Goal: Task Accomplishment & Management: Manage account settings

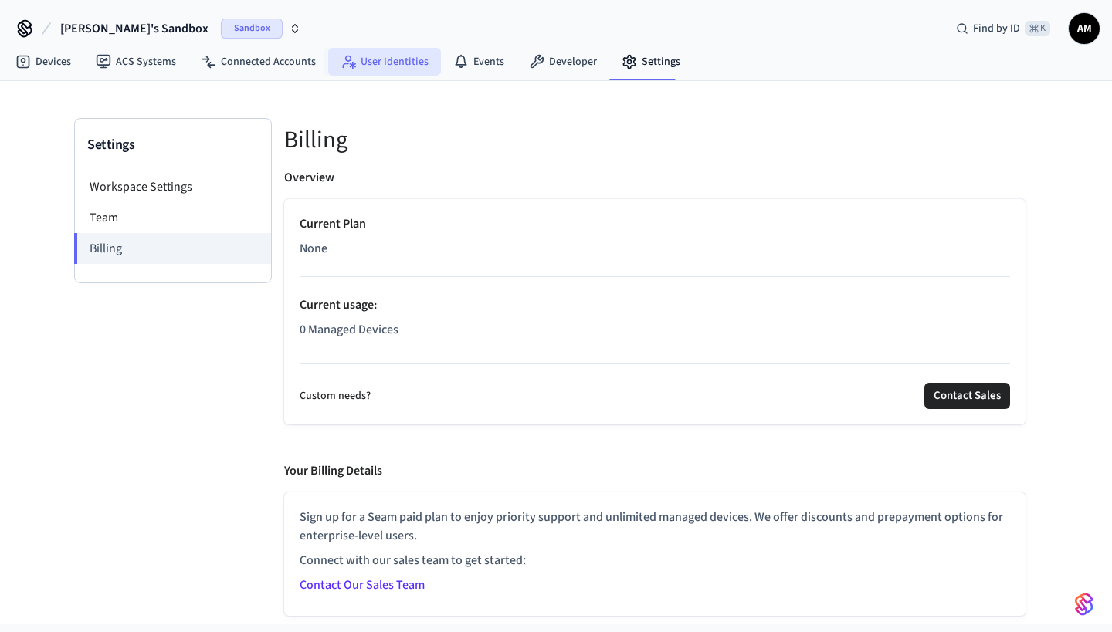
click at [379, 54] on link "User Identities" at bounding box center [384, 62] width 113 height 28
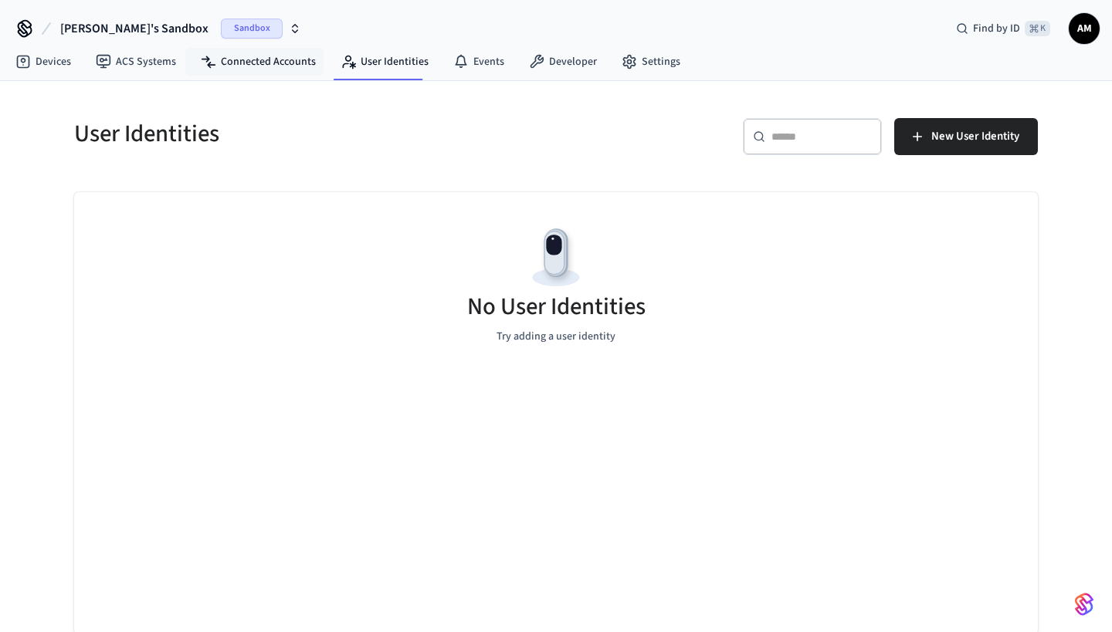
click at [253, 46] on nav "Devices ACS Systems Connected Accounts User Identities Events Developer Settings" at bounding box center [347, 63] width 689 height 36
click at [264, 57] on link "Connected Accounts" at bounding box center [258, 62] width 140 height 28
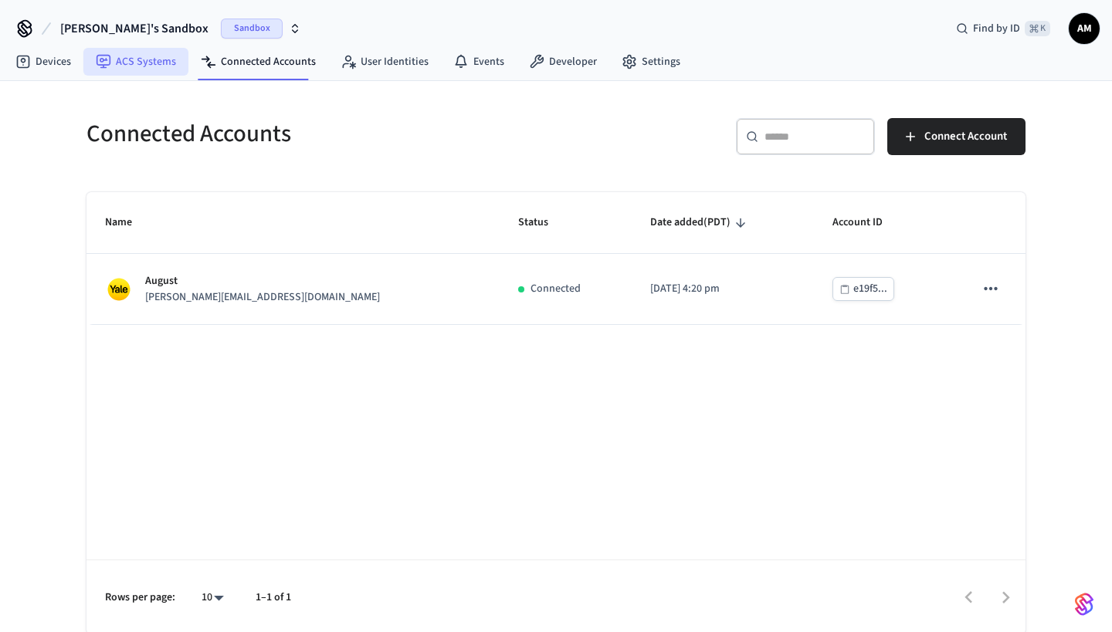
click at [145, 66] on link "ACS Systems" at bounding box center [135, 62] width 105 height 28
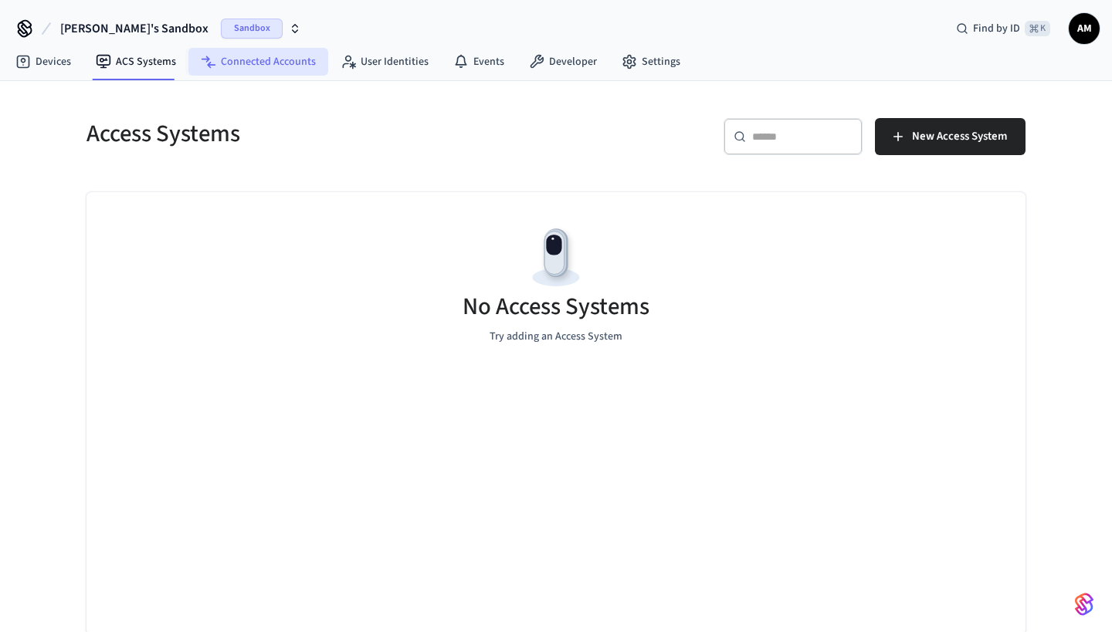
click at [288, 64] on link "Connected Accounts" at bounding box center [258, 62] width 140 height 28
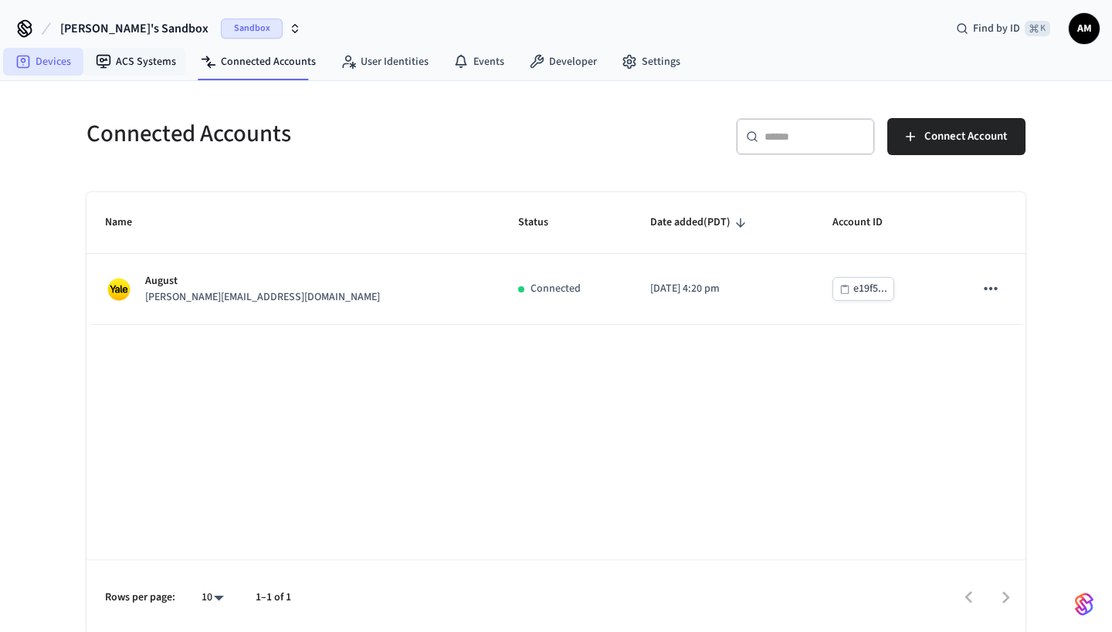
click at [53, 59] on link "Devices" at bounding box center [43, 62] width 80 height 28
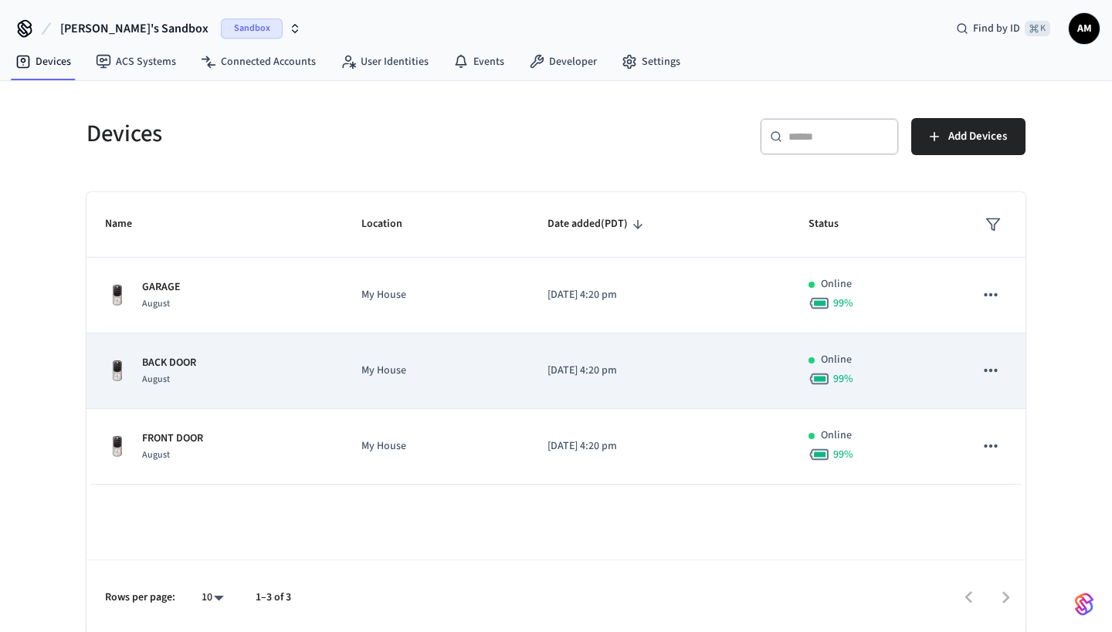
click at [191, 354] on td "BACK DOOR August" at bounding box center [214, 372] width 256 height 76
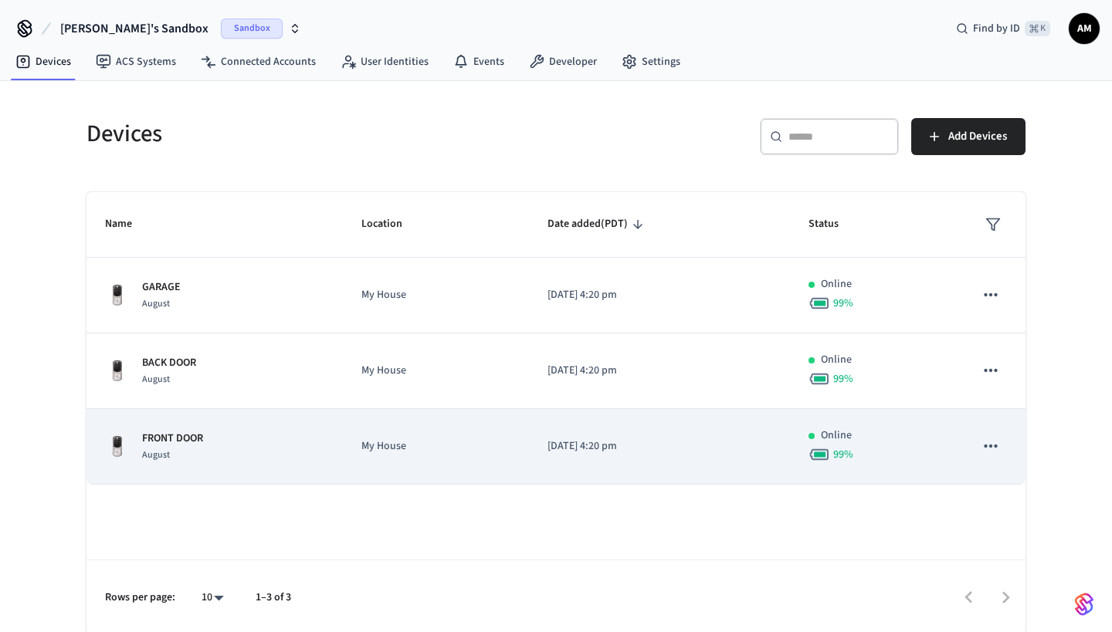
click at [215, 431] on div "FRONT DOOR August" at bounding box center [214, 447] width 219 height 32
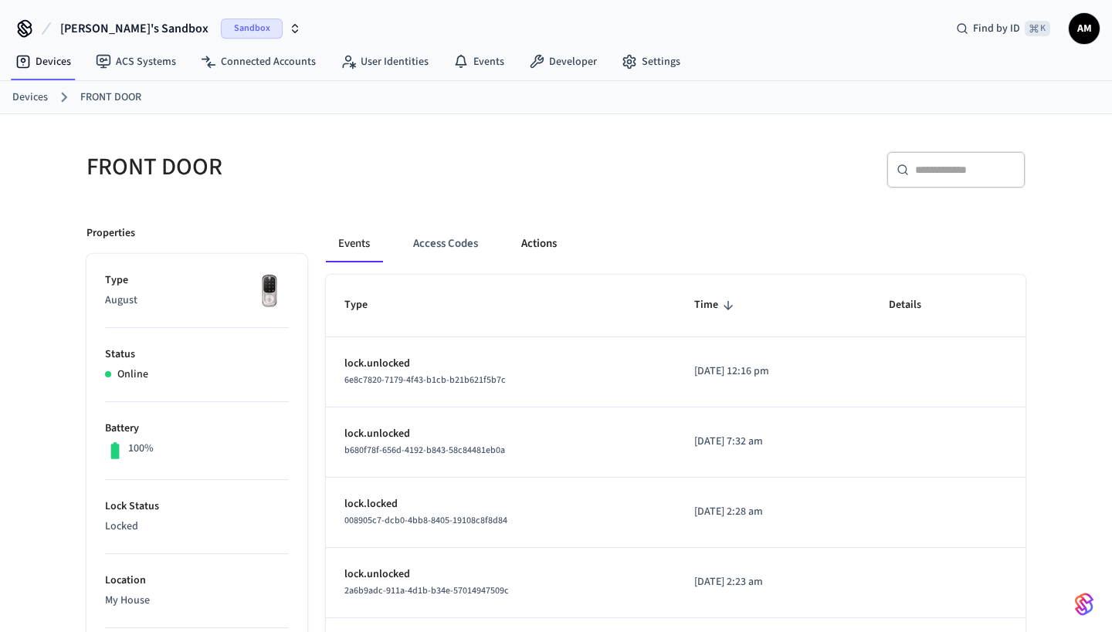
click at [528, 231] on button "Actions" at bounding box center [539, 243] width 60 height 37
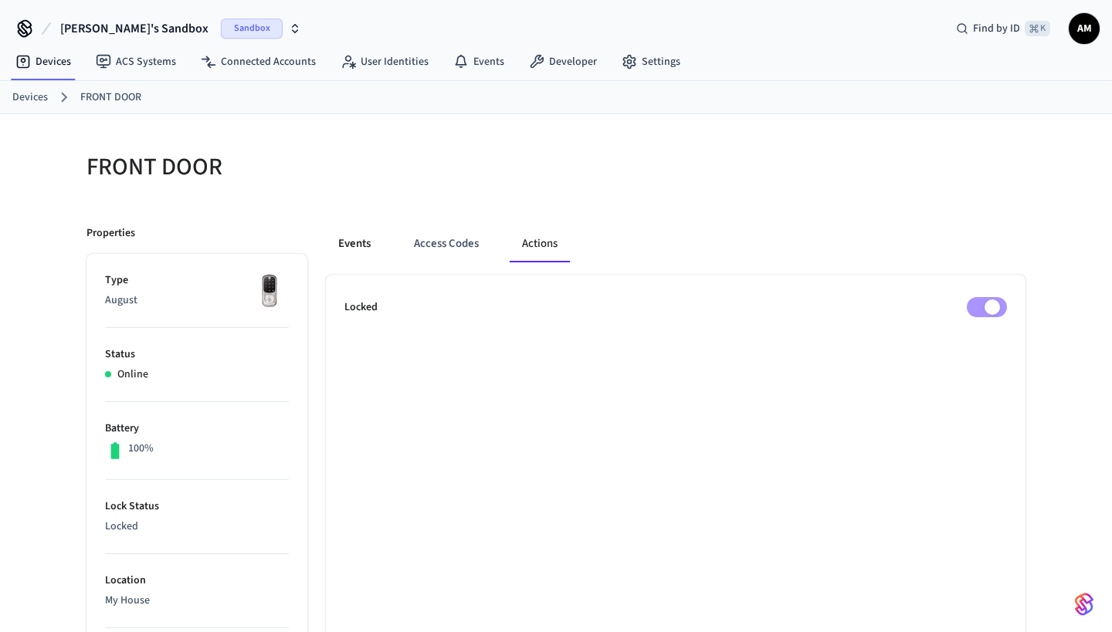
click at [354, 246] on button "Events" at bounding box center [354, 243] width 57 height 37
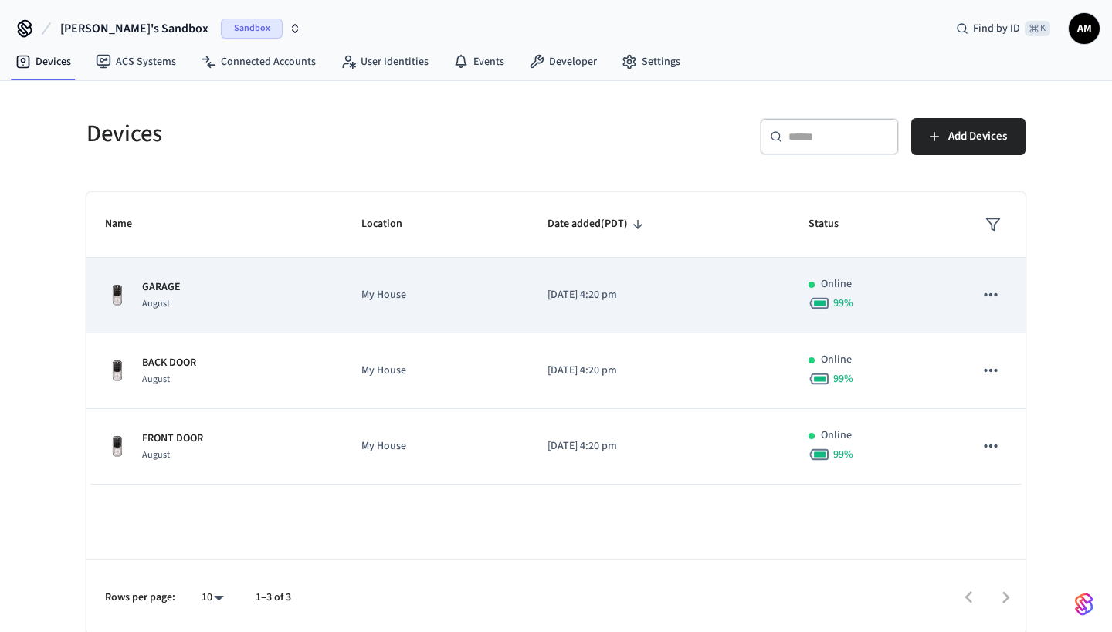
click at [181, 304] on div "GARAGE August" at bounding box center [214, 295] width 219 height 32
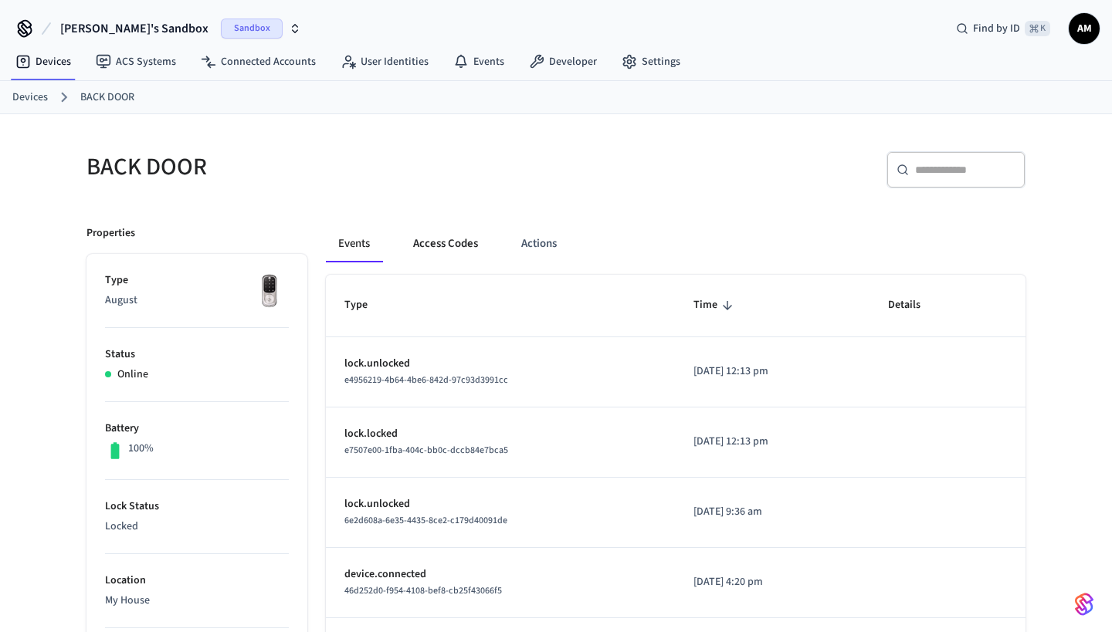
click at [442, 244] on button "Access Codes" at bounding box center [446, 243] width 90 height 37
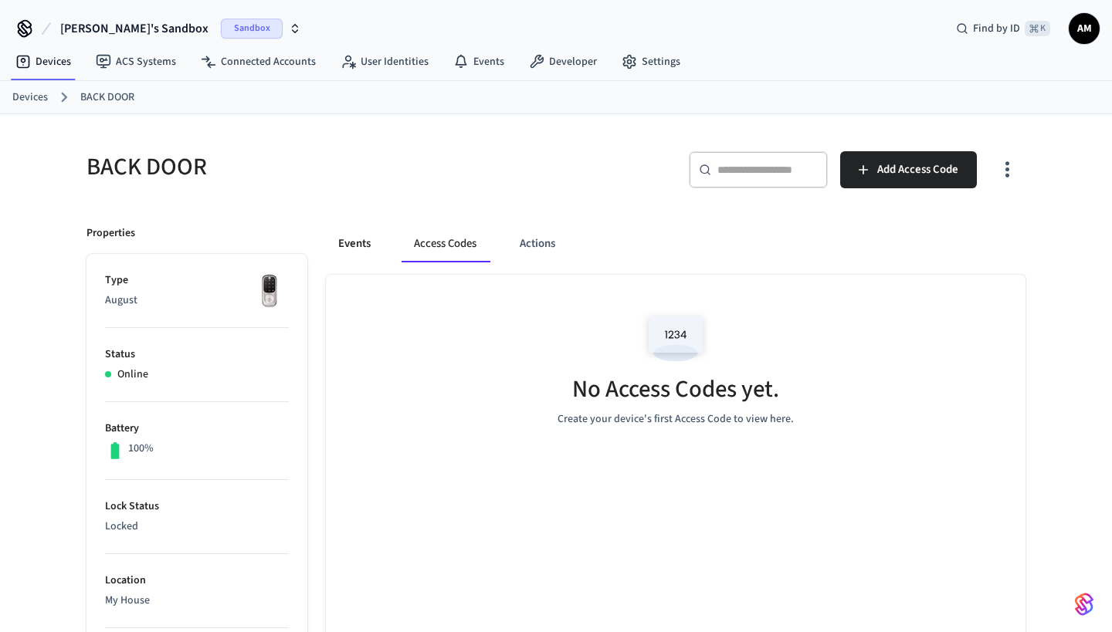
click at [365, 238] on button "Events" at bounding box center [354, 243] width 57 height 37
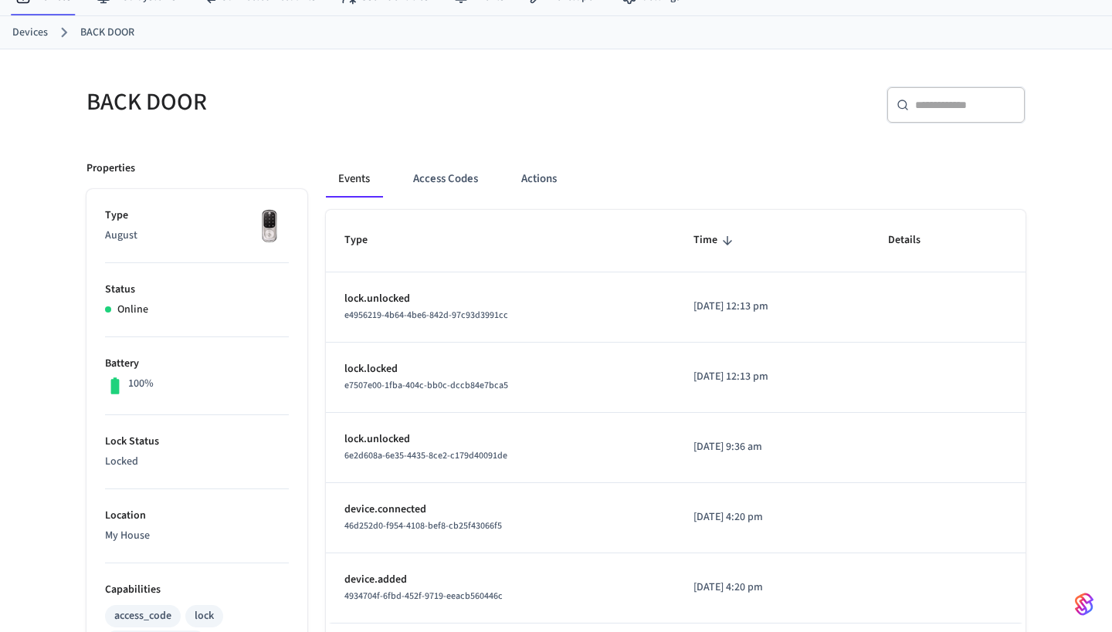
scroll to position [59, 0]
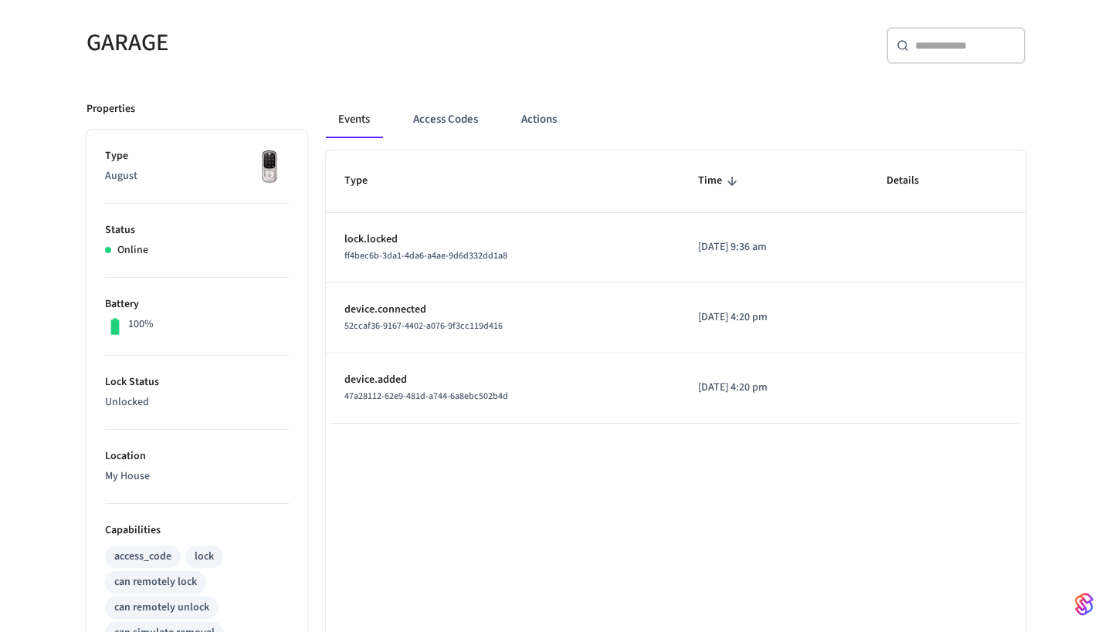
scroll to position [130, 0]
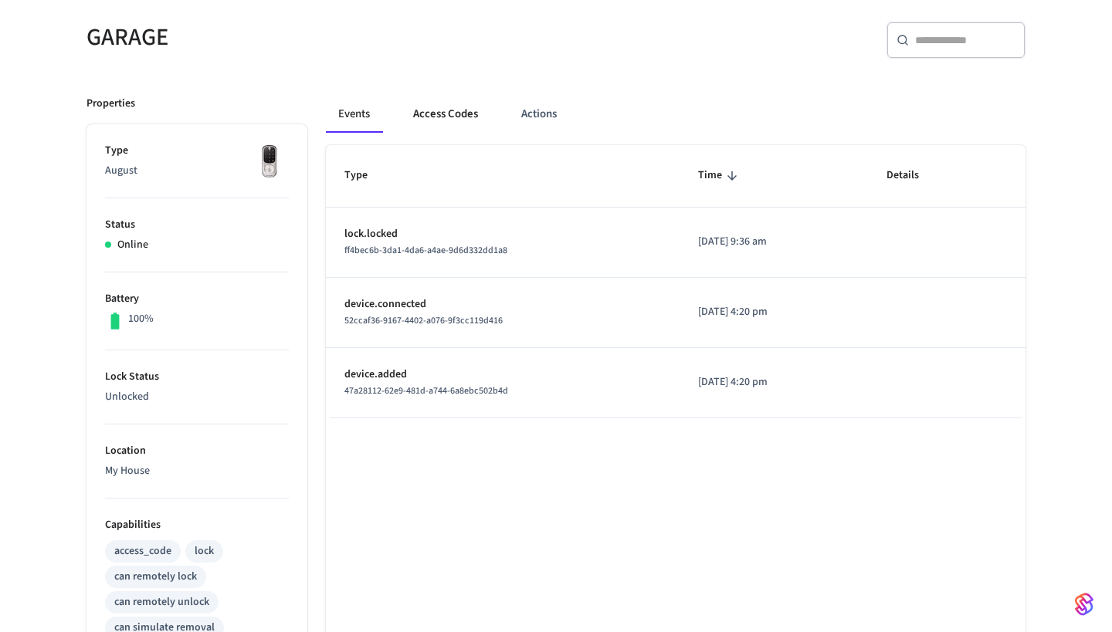
click at [446, 110] on button "Access Codes" at bounding box center [446, 114] width 90 height 37
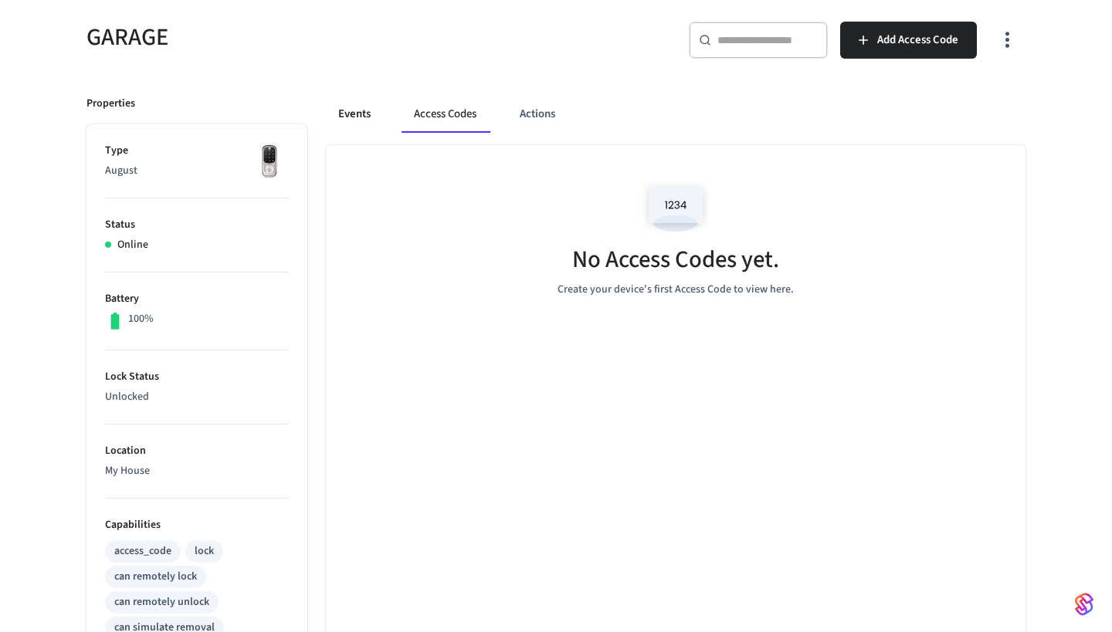
click at [356, 112] on button "Events" at bounding box center [354, 114] width 57 height 37
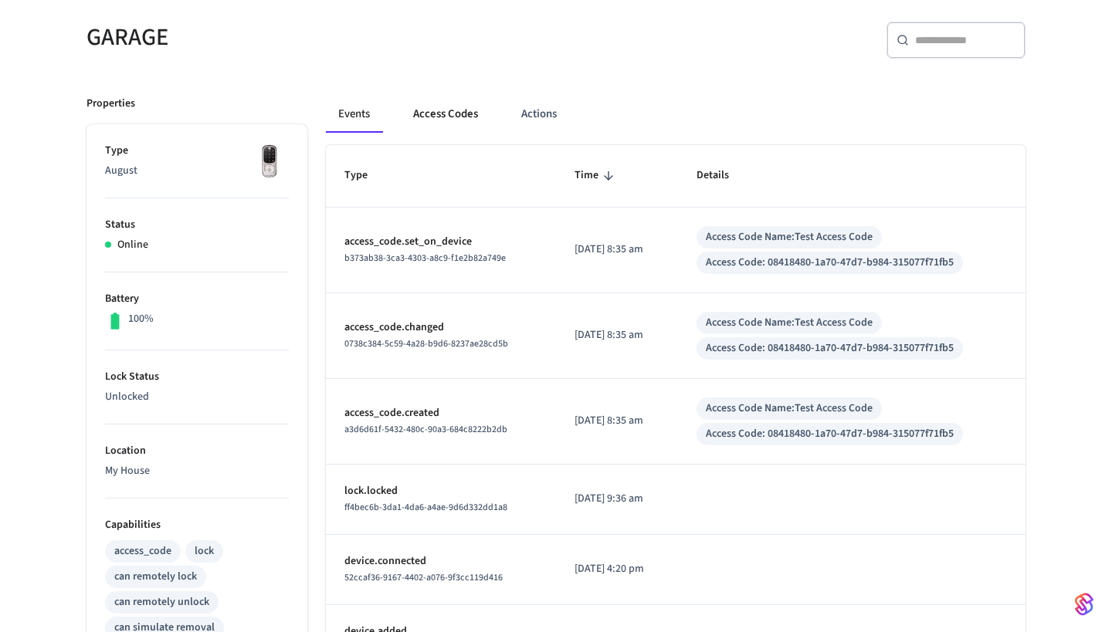
click at [448, 110] on button "Access Codes" at bounding box center [446, 114] width 90 height 37
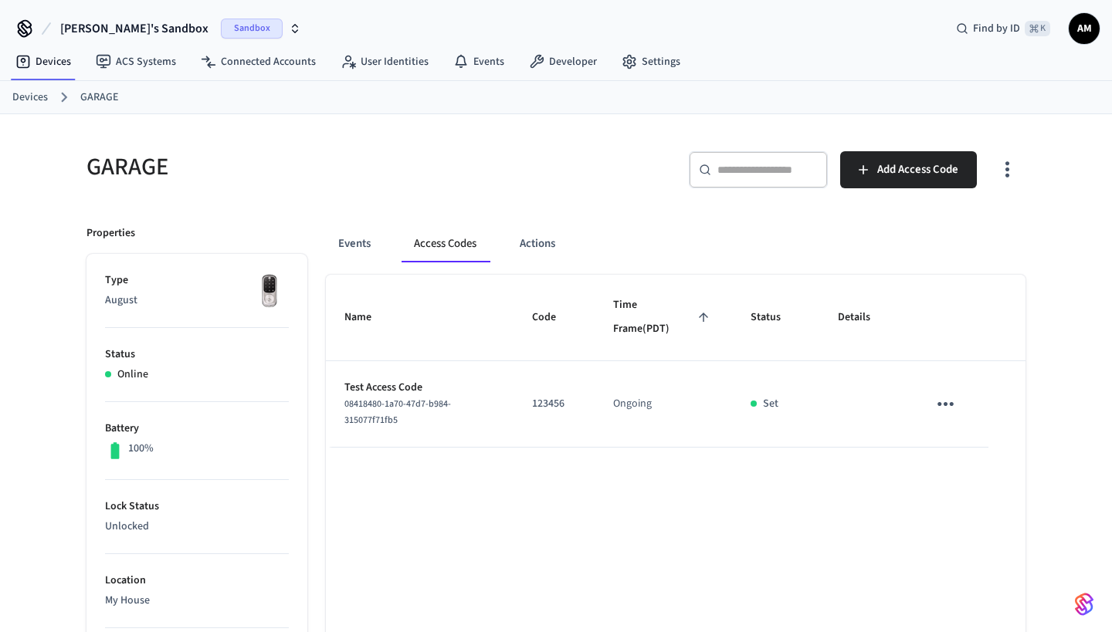
scroll to position [0, 0]
click at [101, 33] on span "[PERSON_NAME]'s Sandbox" at bounding box center [134, 28] width 148 height 19
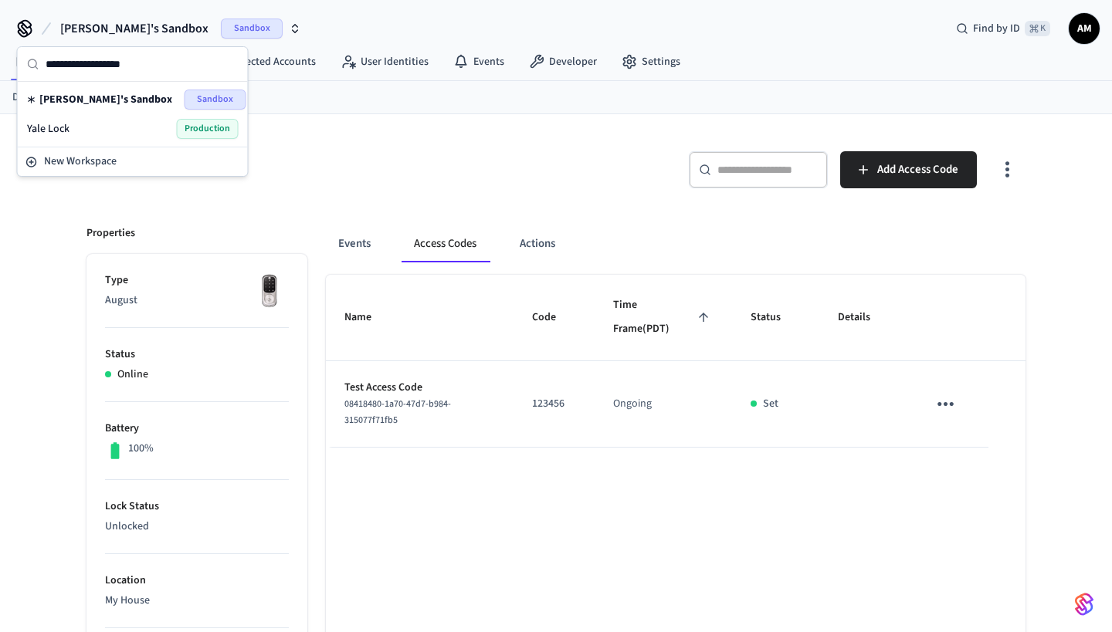
click at [77, 133] on div "Yale Lock Production" at bounding box center [133, 129] width 212 height 20
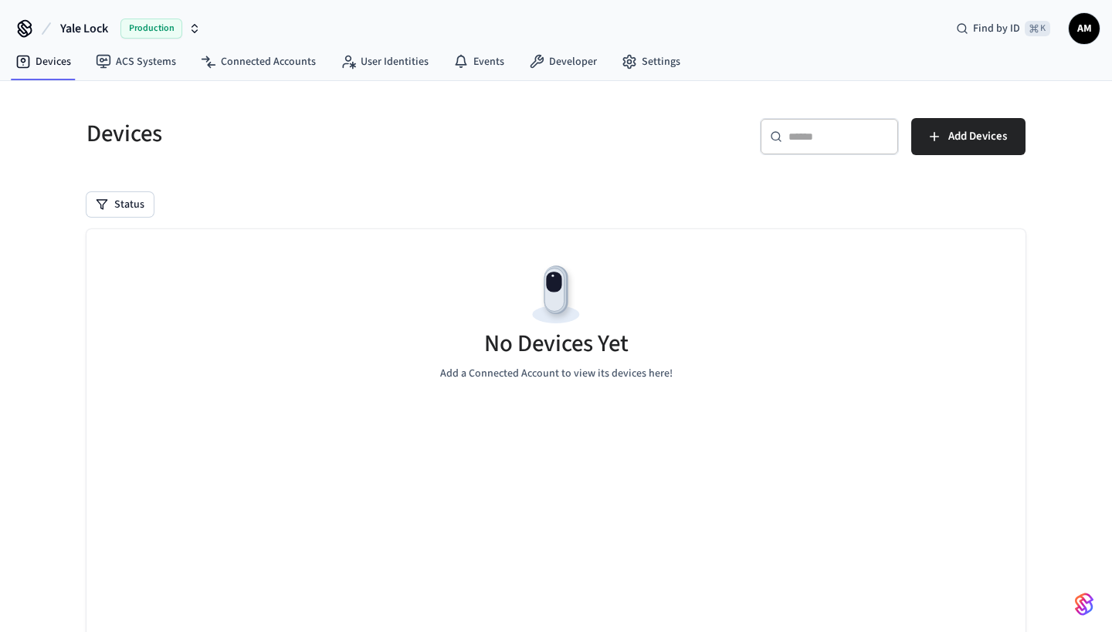
click at [86, 26] on span "Yale Lock" at bounding box center [84, 28] width 48 height 19
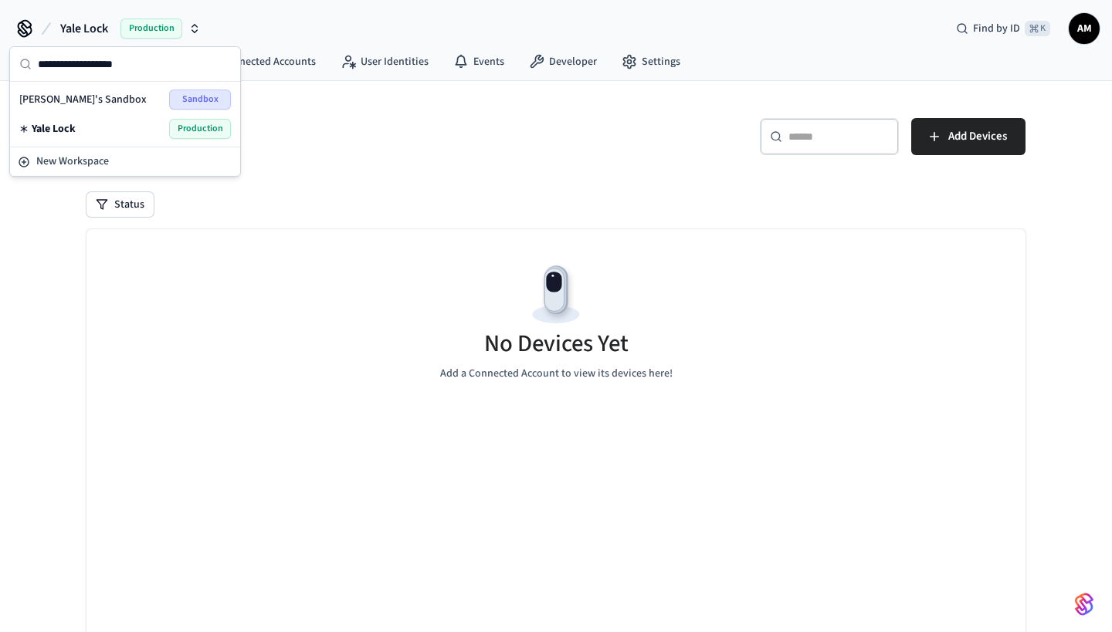
click at [305, 117] on div "Devices" at bounding box center [307, 134] width 479 height 68
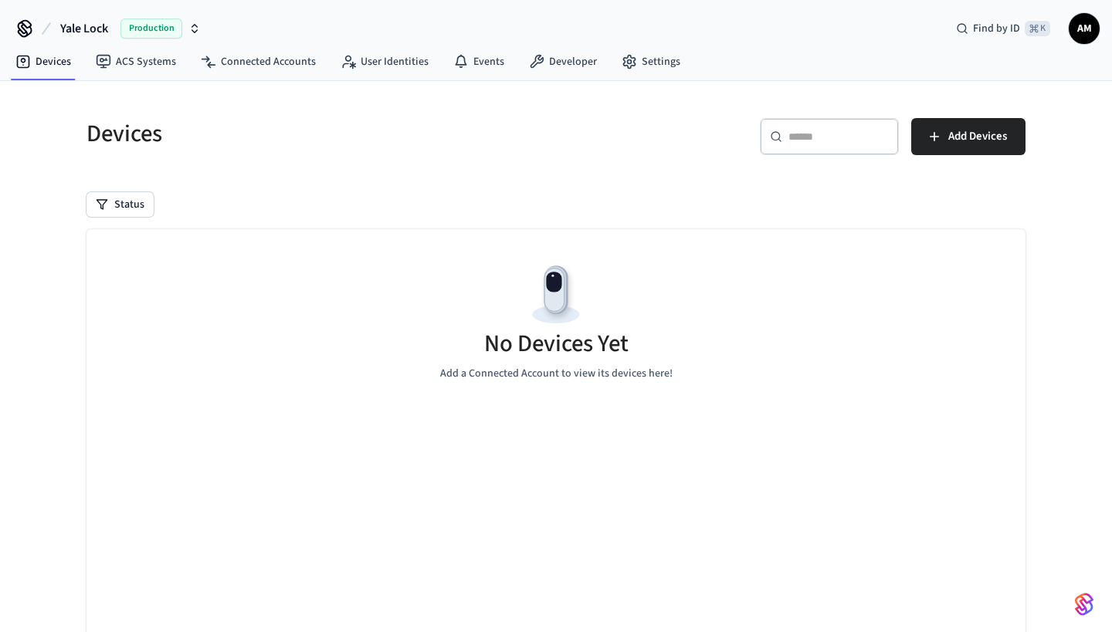
click at [77, 21] on span "Yale Lock" at bounding box center [84, 28] width 48 height 19
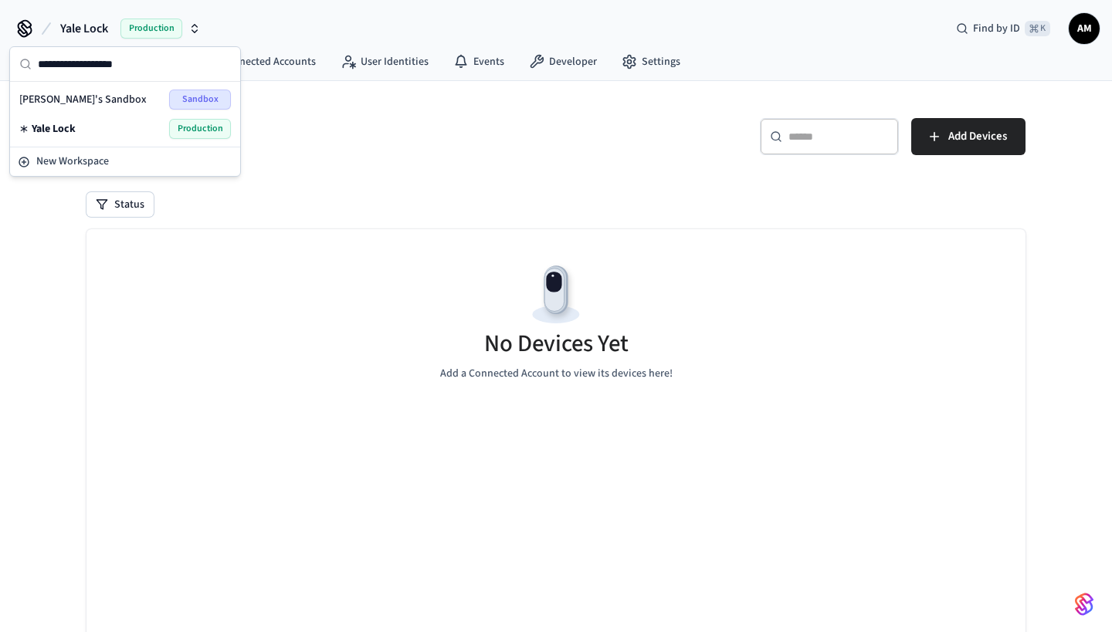
click at [79, 99] on span "[PERSON_NAME]'s Sandbox" at bounding box center [82, 99] width 127 height 15
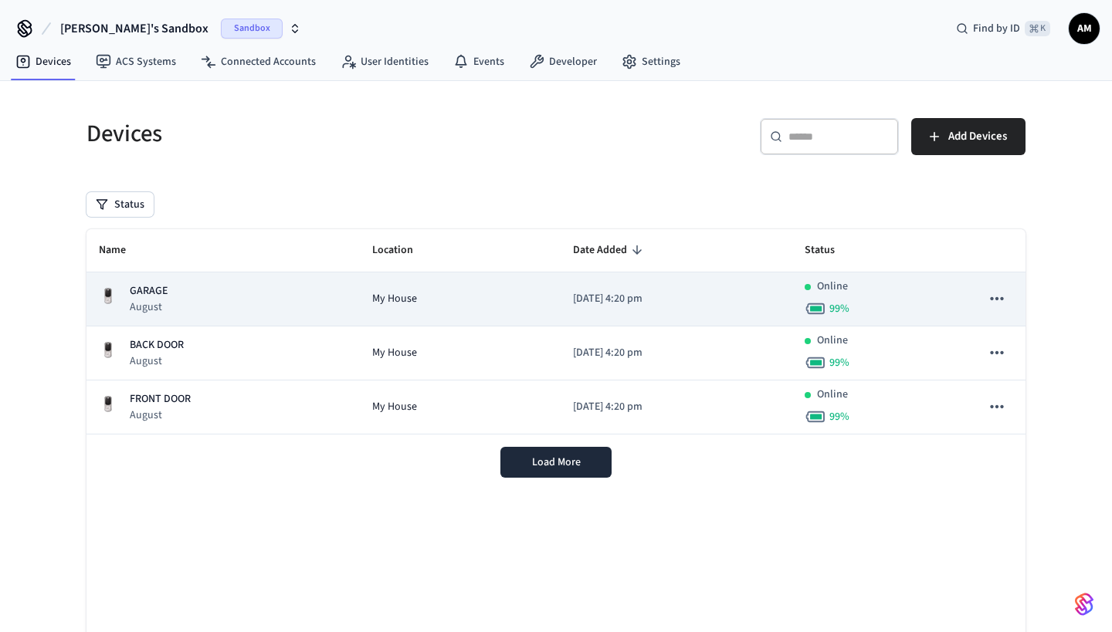
click at [174, 307] on div "GARAGE August" at bounding box center [223, 299] width 249 height 32
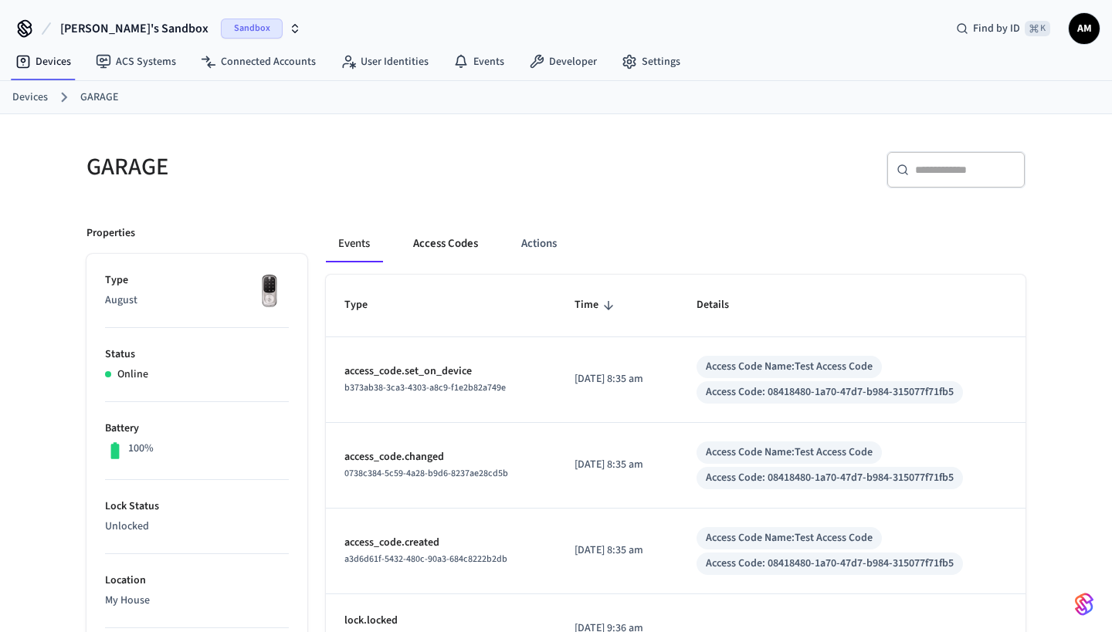
click at [432, 249] on button "Access Codes" at bounding box center [446, 243] width 90 height 37
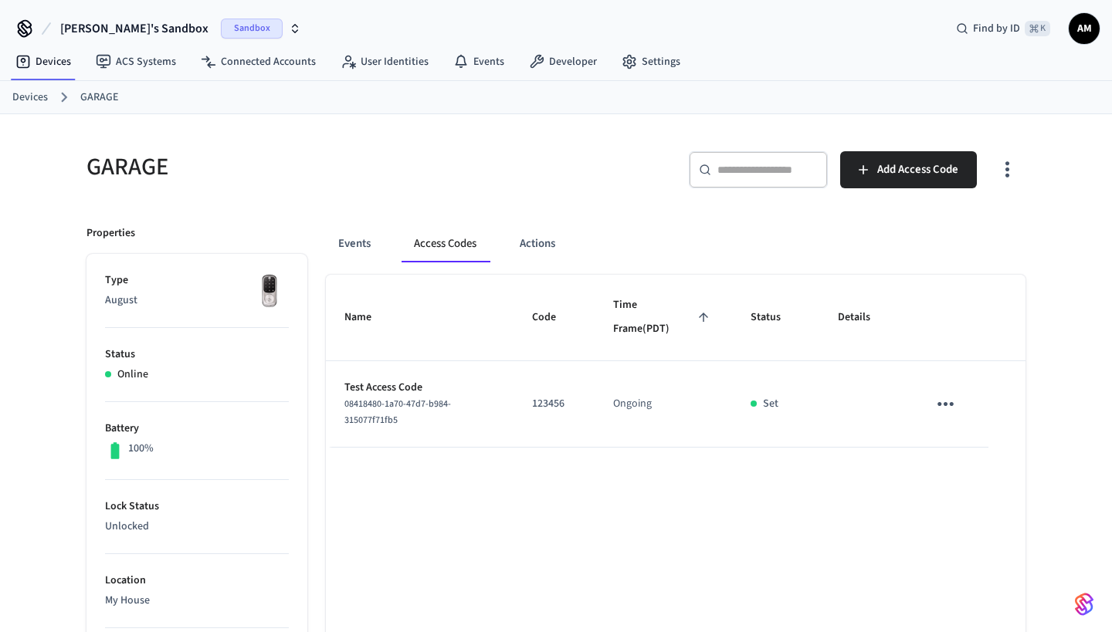
click at [452, 401] on div "08418480-1a70-47d7-b984-315077f71fb5" at bounding box center [419, 412] width 151 height 32
click at [937, 396] on icon "sticky table" at bounding box center [945, 404] width 24 height 24
click at [985, 498] on li "Delete" at bounding box center [982, 489] width 73 height 41
click at [947, 398] on icon "sticky table" at bounding box center [945, 404] width 24 height 24
click at [635, 211] on div at bounding box center [556, 316] width 1112 height 632
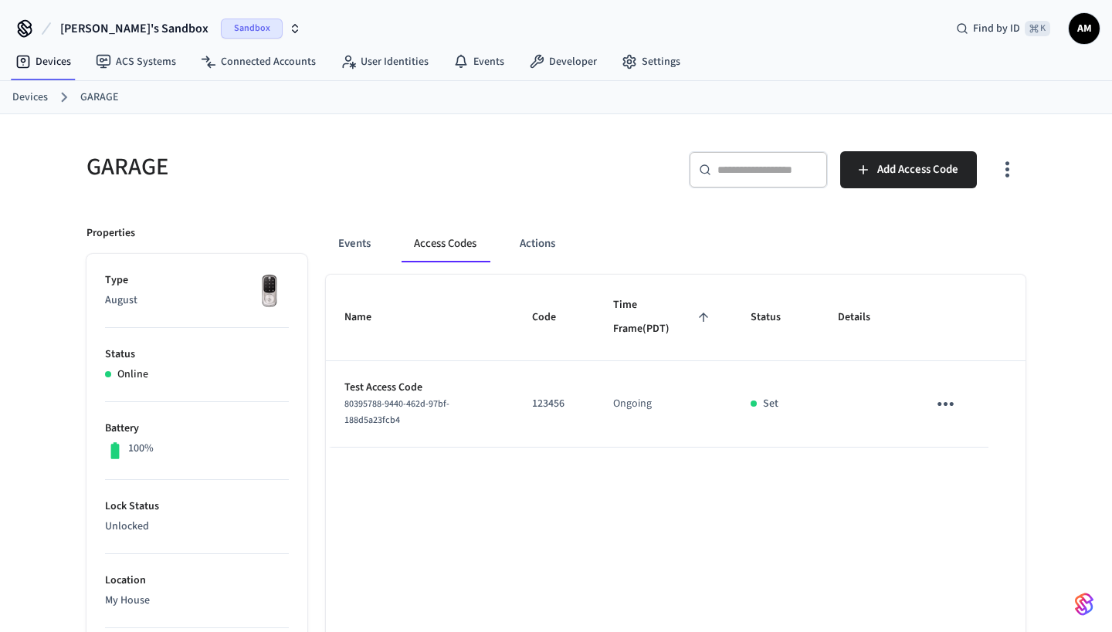
click at [947, 405] on icon "sticky table" at bounding box center [945, 404] width 24 height 24
click at [990, 495] on li "Delete" at bounding box center [982, 489] width 73 height 41
click at [640, 324] on span "Time Frame (PDT)" at bounding box center [664, 317] width 100 height 49
click at [641, 326] on span "Time Frame (PDT)" at bounding box center [664, 317] width 100 height 49
click at [645, 402] on td "Ongoing" at bounding box center [663, 404] width 137 height 86
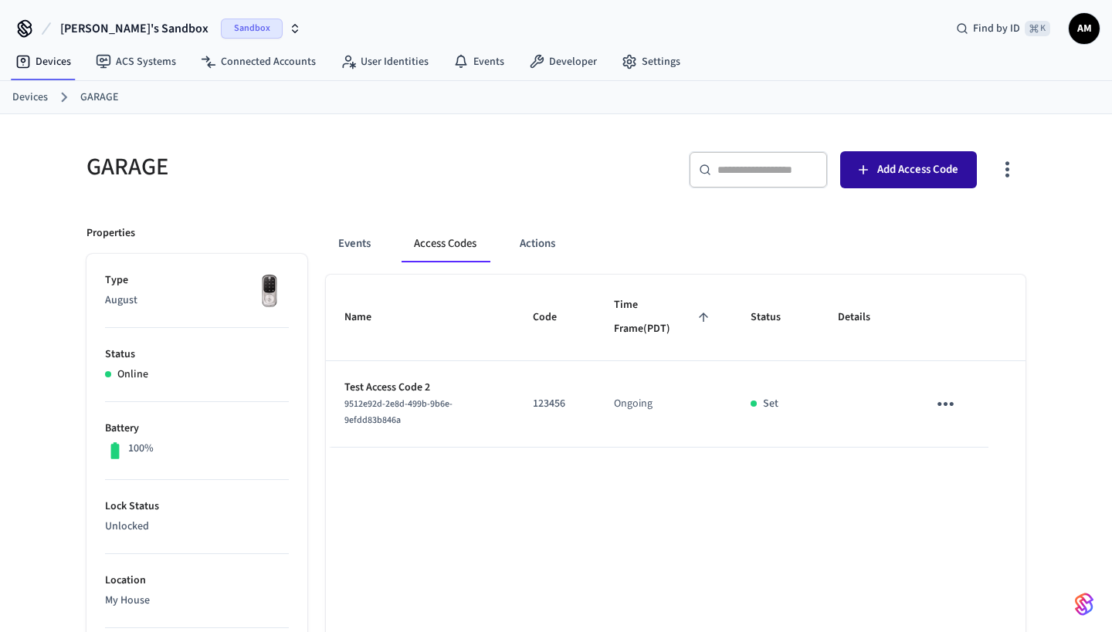
click at [873, 168] on button "Add Access Code" at bounding box center [908, 169] width 137 height 37
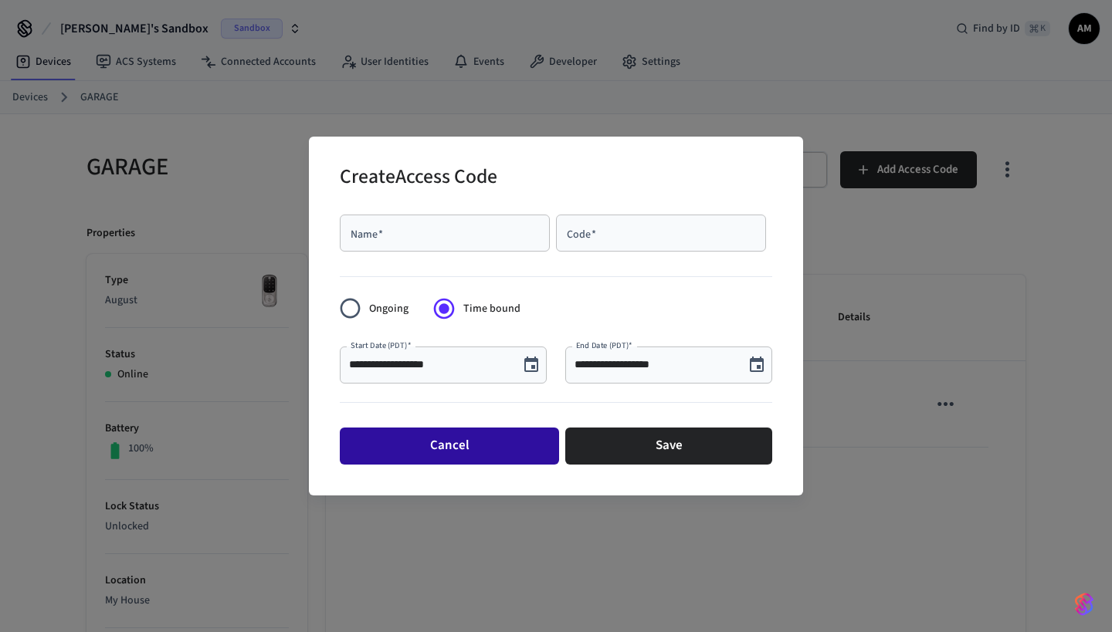
click at [508, 440] on button "Cancel" at bounding box center [449, 446] width 219 height 37
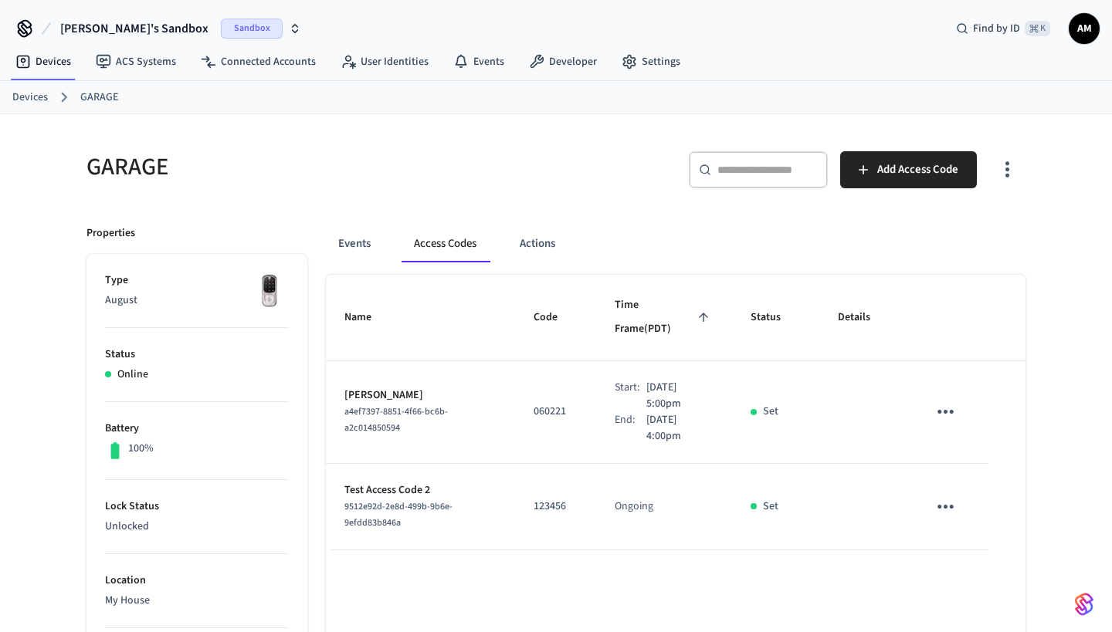
click at [942, 400] on icon "sticky table" at bounding box center [945, 412] width 24 height 24
click at [986, 473] on li "Delete" at bounding box center [982, 474] width 73 height 41
click at [949, 495] on icon "sticky table" at bounding box center [945, 507] width 24 height 24
click at [969, 567] on icon at bounding box center [964, 570] width 12 height 12
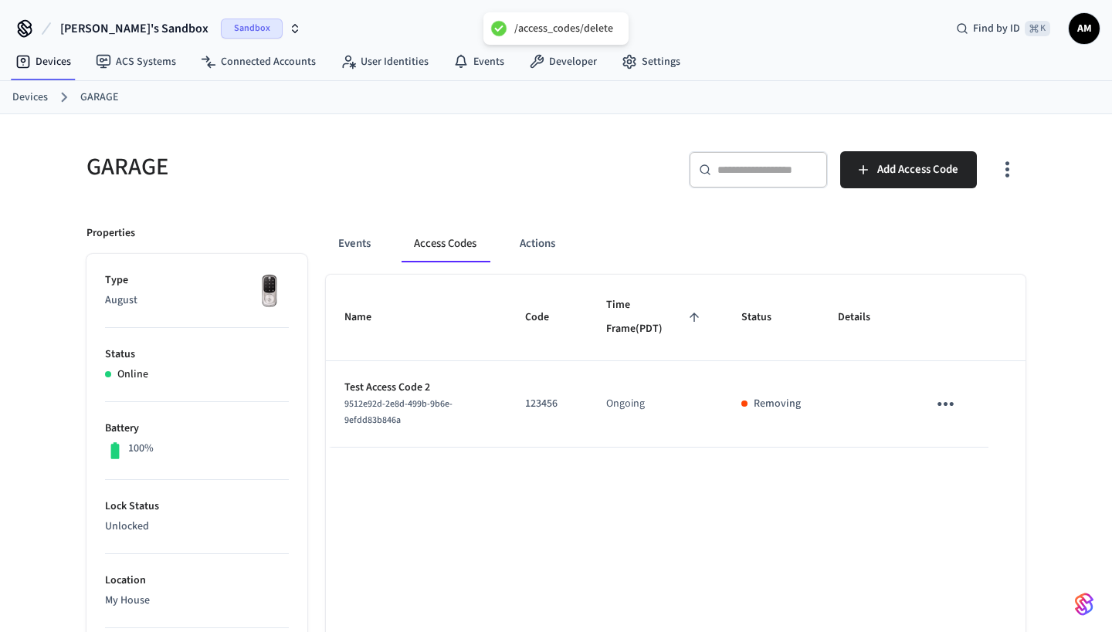
click at [649, 193] on div "​ ​ Add Access Code" at bounding box center [795, 175] width 460 height 49
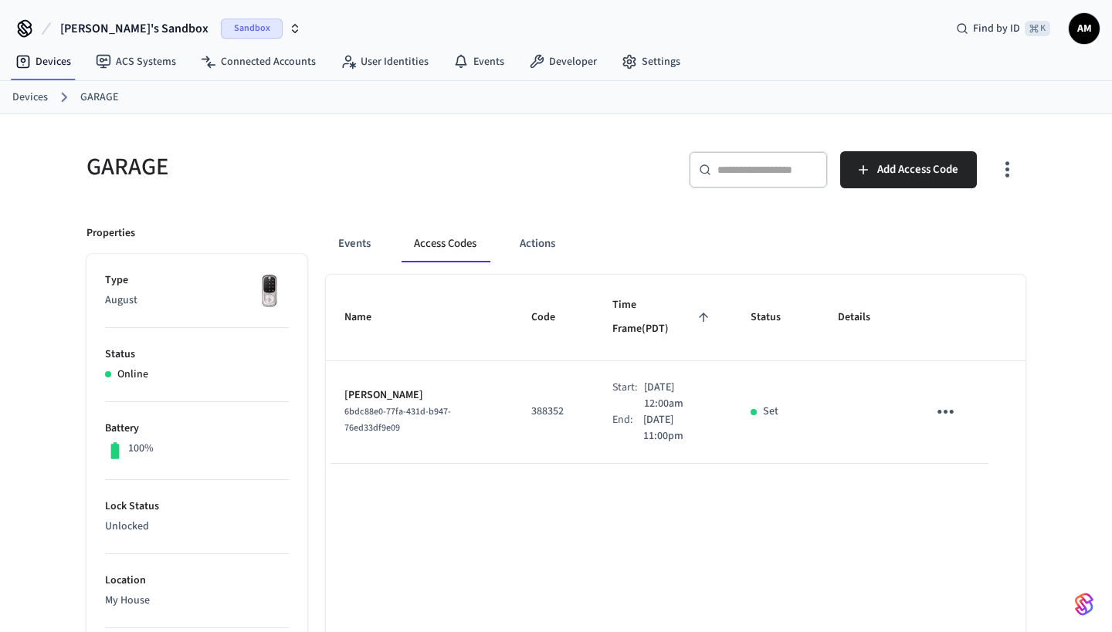
click at [948, 400] on icon "sticky table" at bounding box center [945, 412] width 24 height 24
click at [962, 477] on icon at bounding box center [963, 474] width 7 height 9
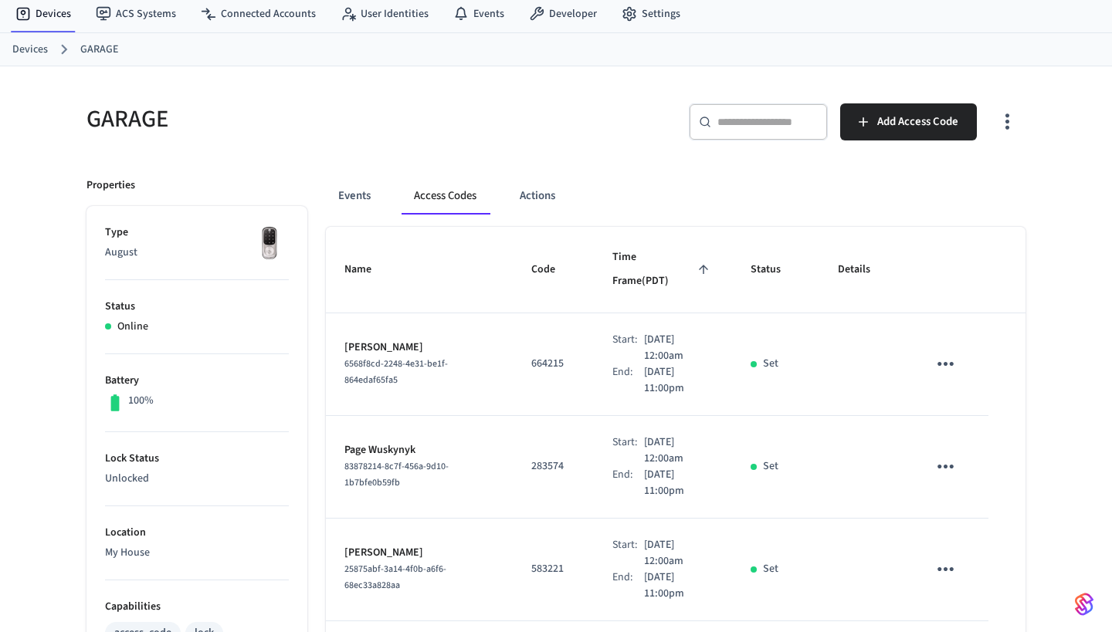
scroll to position [46, 0]
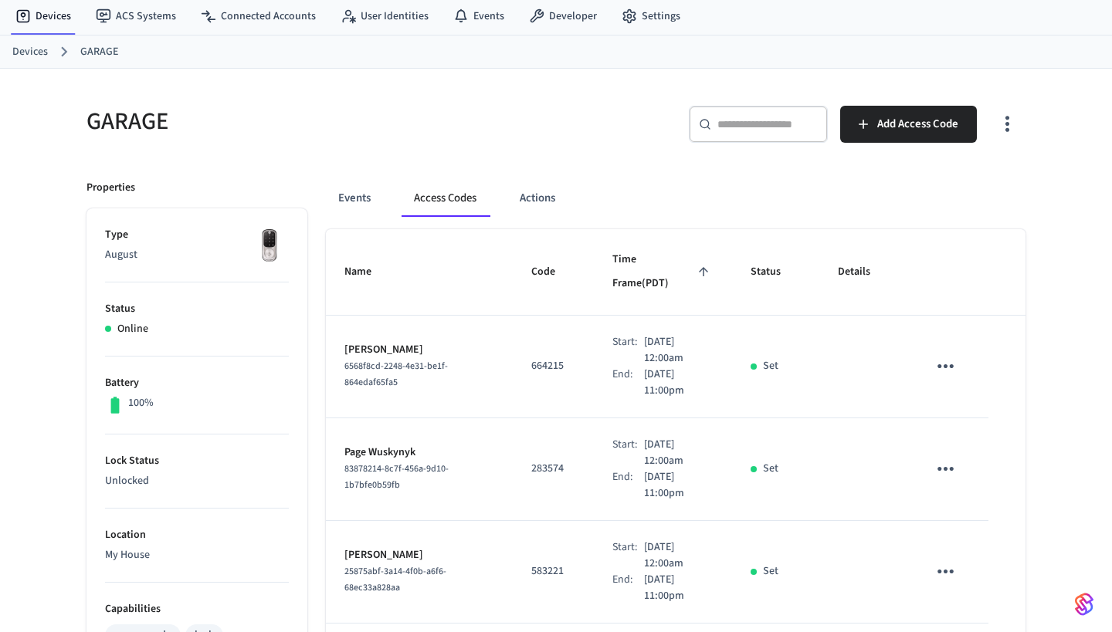
click at [1006, 136] on icon "button" at bounding box center [1007, 124] width 24 height 24
click at [1065, 189] on div at bounding box center [556, 316] width 1112 height 632
click at [561, 202] on button "Actions" at bounding box center [537, 198] width 60 height 37
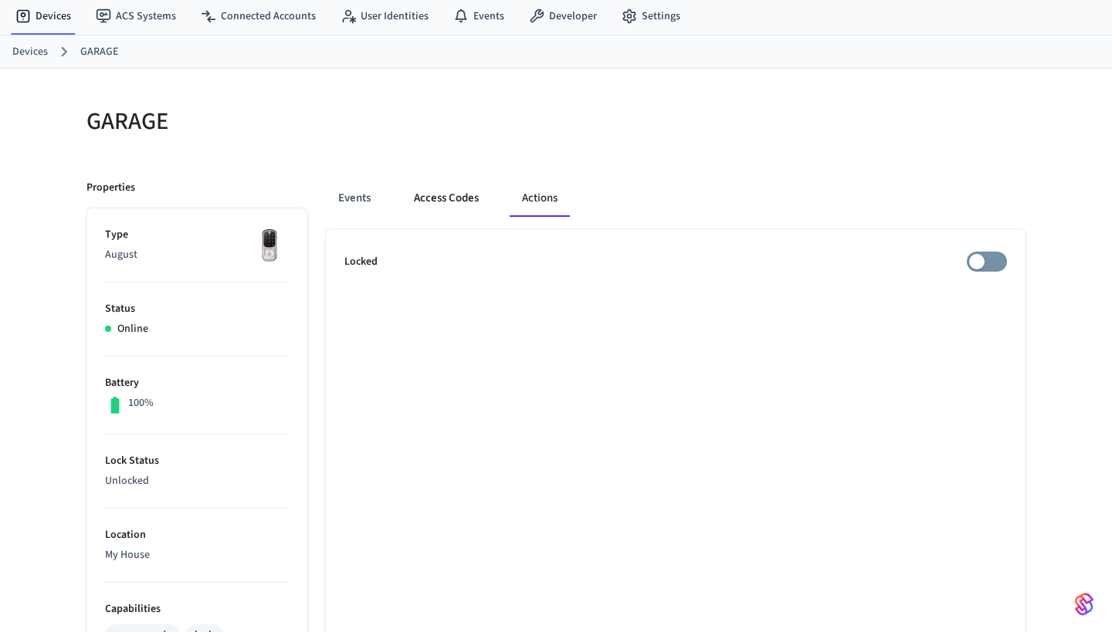
click at [448, 198] on button "Access Codes" at bounding box center [446, 198] width 90 height 37
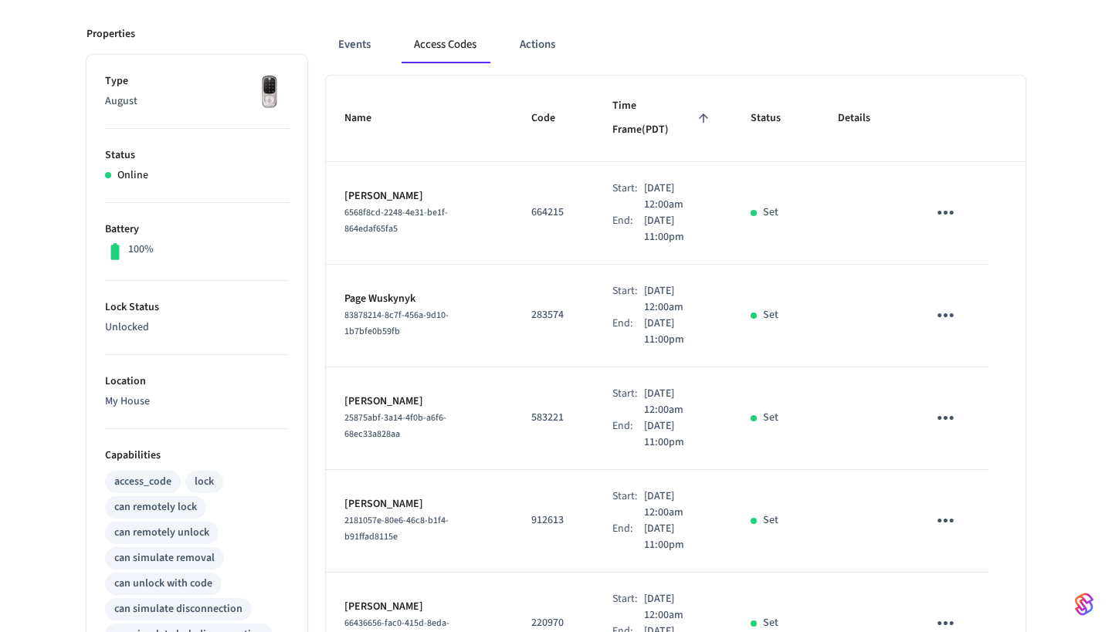
scroll to position [200, 0]
click at [970, 185] on td "sticky table" at bounding box center [949, 212] width 80 height 103
click at [950, 200] on icon "sticky table" at bounding box center [945, 212] width 24 height 24
click at [974, 269] on li "Delete" at bounding box center [982, 274] width 73 height 41
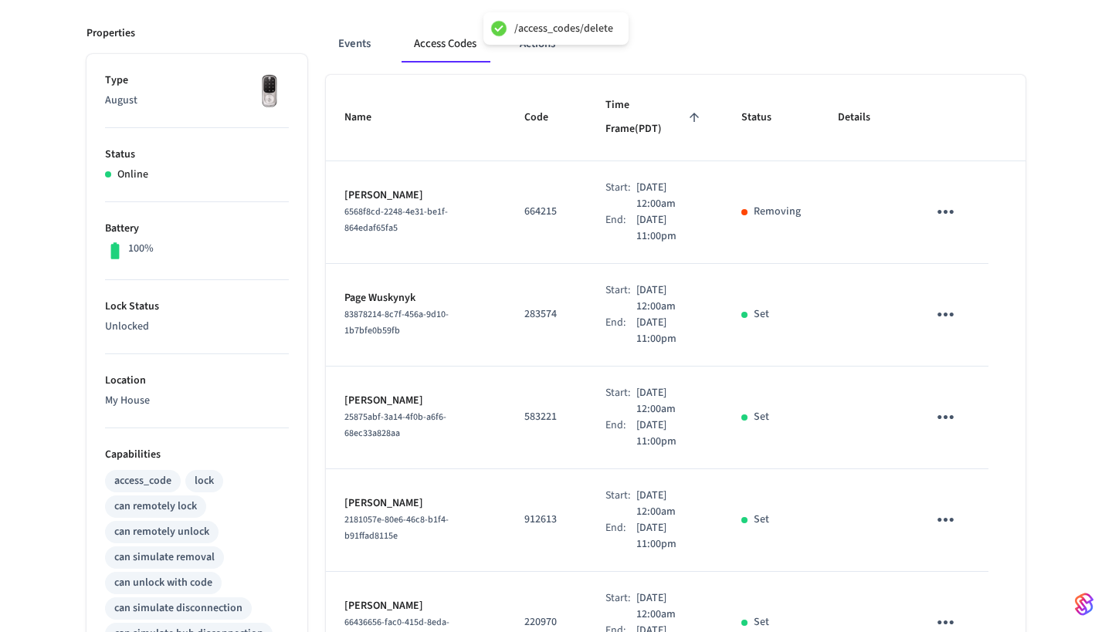
click at [943, 200] on icon "sticky table" at bounding box center [945, 212] width 24 height 24
click at [902, 308] on div at bounding box center [556, 316] width 1112 height 632
click at [943, 303] on icon "sticky table" at bounding box center [945, 315] width 24 height 24
click at [968, 370] on li "Delete" at bounding box center [982, 377] width 73 height 41
click at [950, 405] on icon "sticky table" at bounding box center [945, 417] width 24 height 24
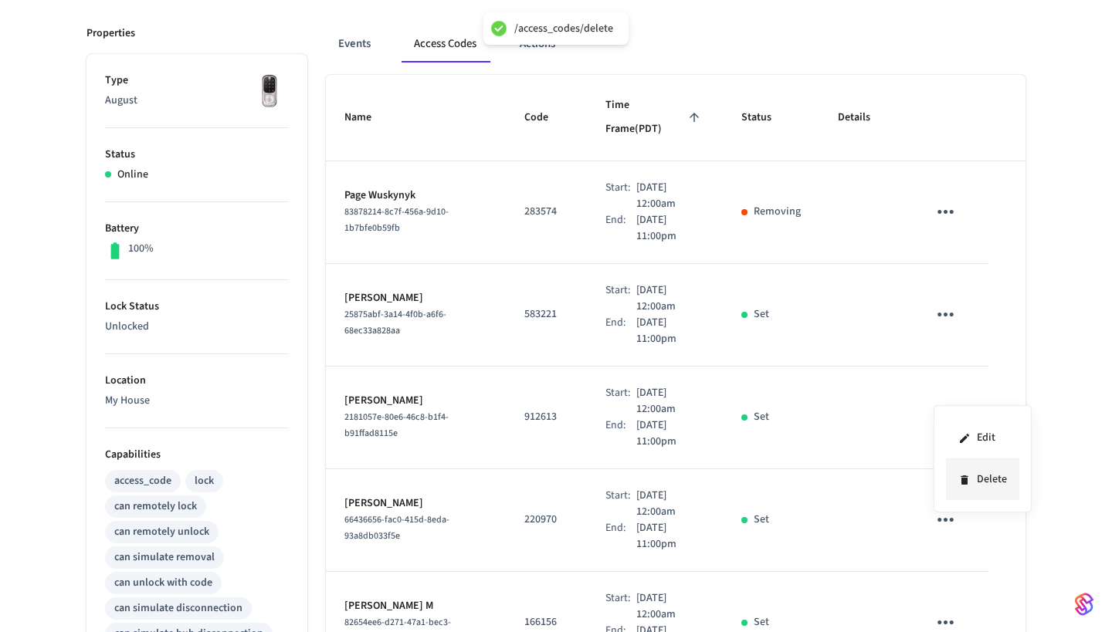
click at [971, 483] on li "Delete" at bounding box center [982, 479] width 73 height 41
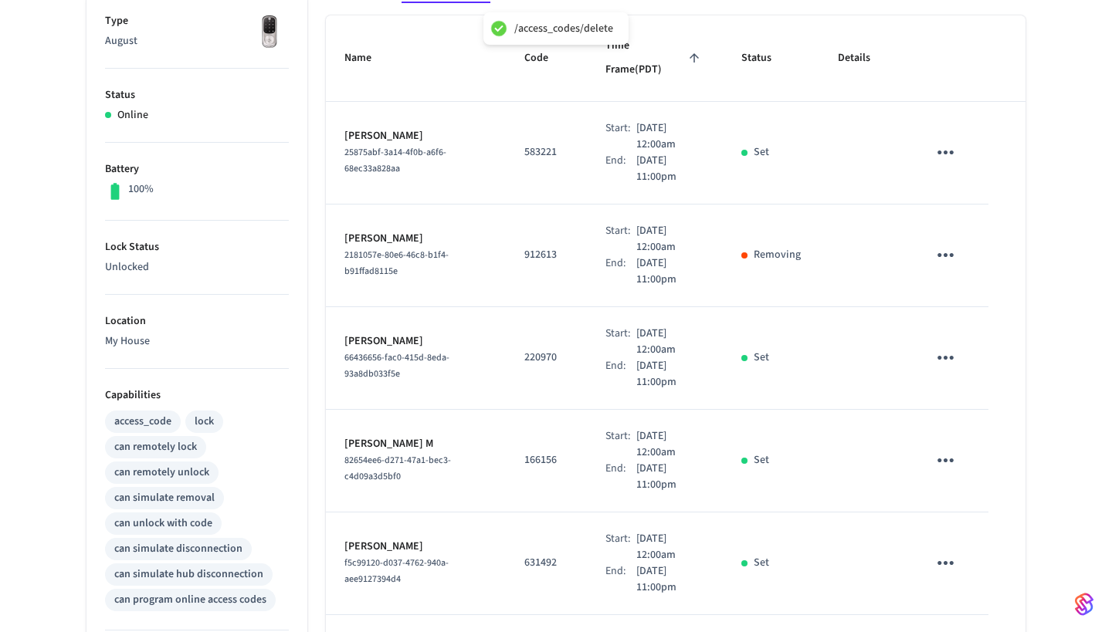
click at [940, 141] on icon "sticky table" at bounding box center [945, 153] width 24 height 24
click at [981, 221] on li "Delete" at bounding box center [982, 215] width 73 height 41
click at [937, 346] on icon "sticky table" at bounding box center [945, 358] width 24 height 24
click at [986, 426] on li "Delete" at bounding box center [982, 420] width 73 height 41
click at [949, 449] on icon "sticky table" at bounding box center [945, 461] width 24 height 24
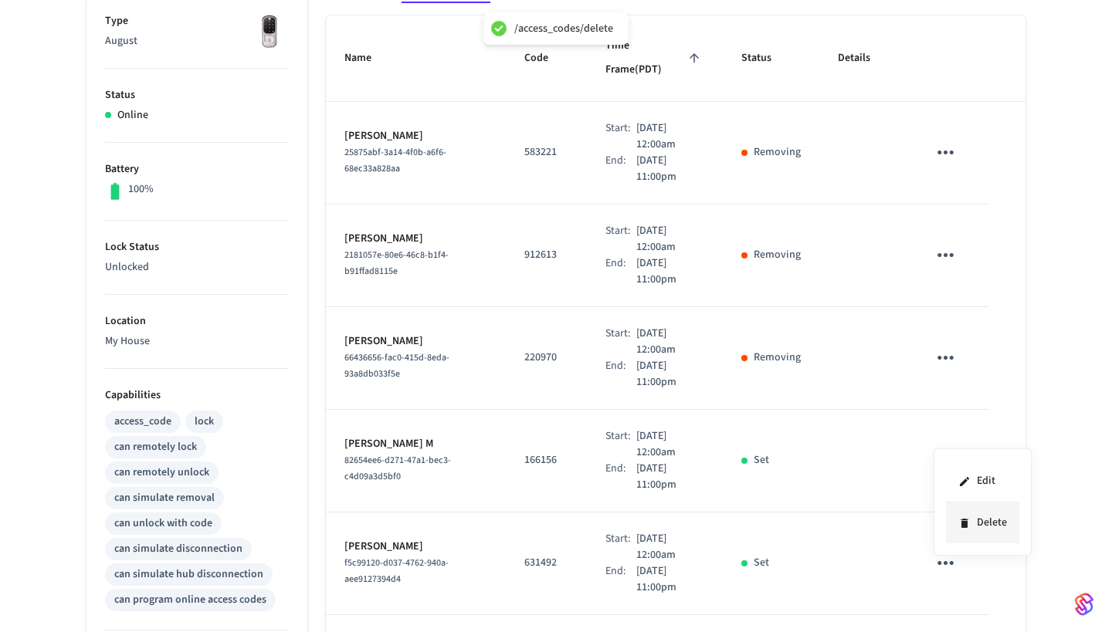
click at [968, 522] on icon at bounding box center [964, 523] width 12 height 12
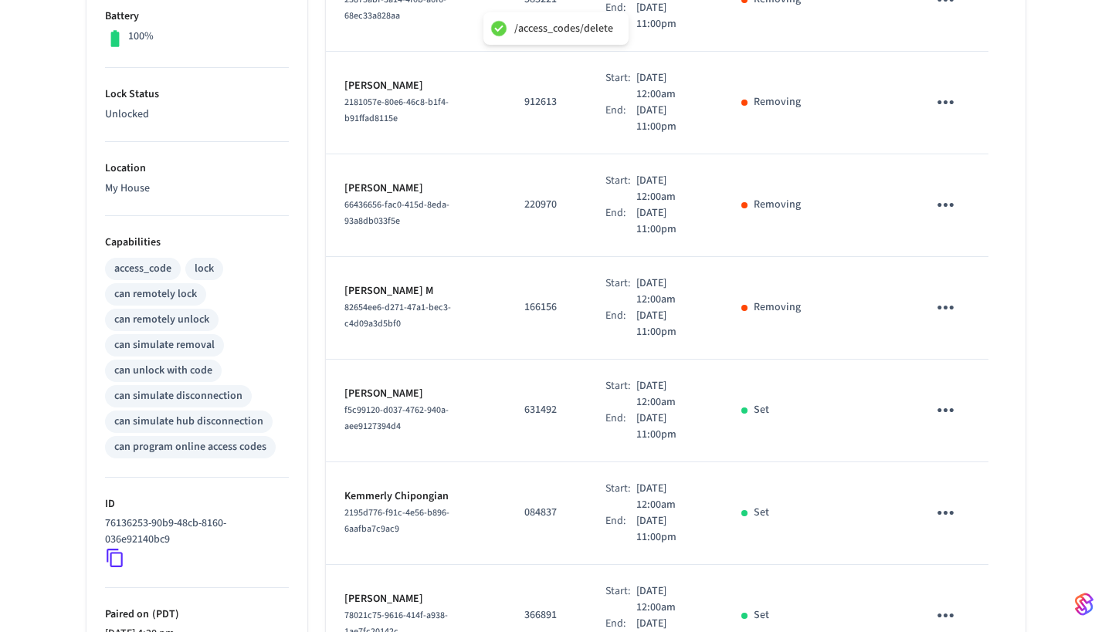
scroll to position [423, 0]
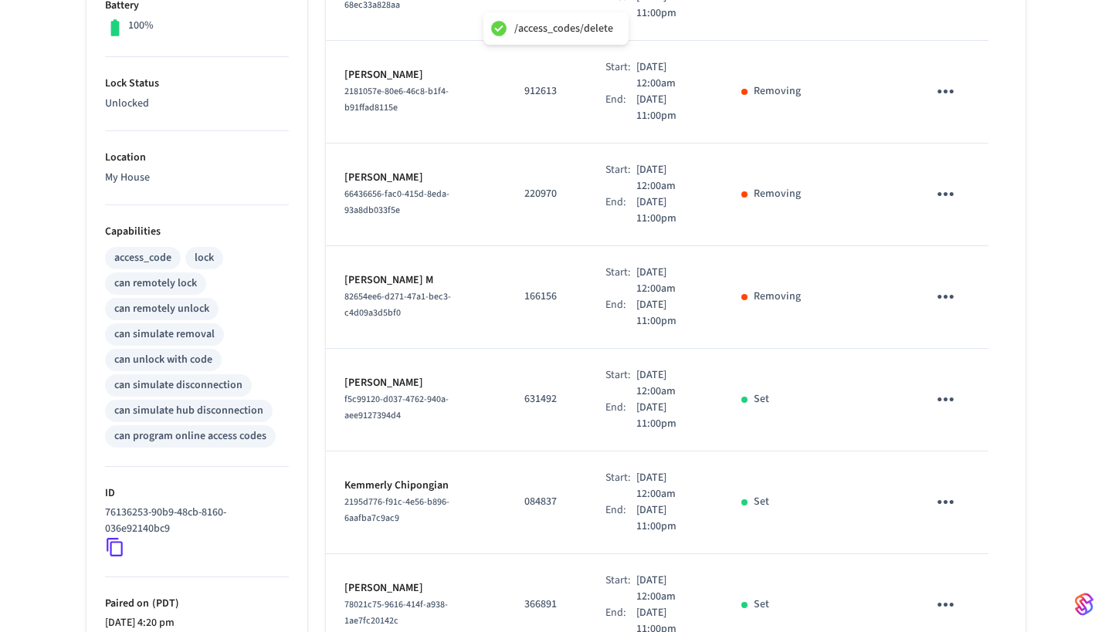
click at [945, 388] on icon "sticky table" at bounding box center [945, 400] width 24 height 24
click at [975, 455] on li "Delete" at bounding box center [982, 462] width 73 height 41
click at [943, 490] on icon "sticky table" at bounding box center [945, 502] width 24 height 24
click at [976, 567] on li "Delete" at bounding box center [982, 564] width 73 height 41
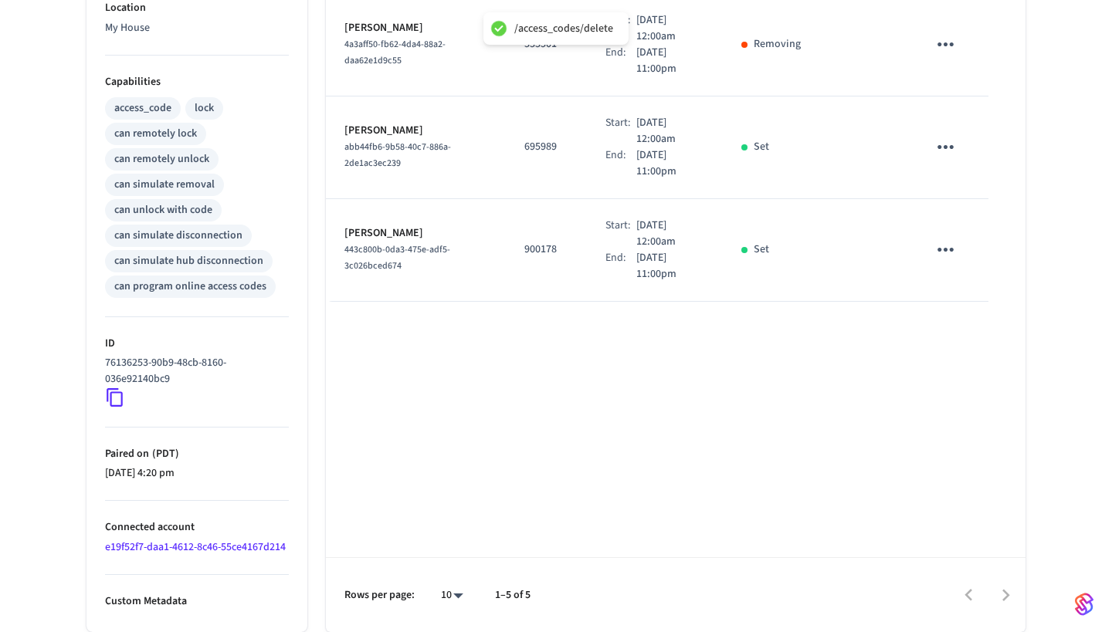
scroll to position [589, 0]
click at [941, 238] on icon "sticky table" at bounding box center [945, 250] width 24 height 24
click at [991, 307] on li "Delete" at bounding box center [982, 296] width 73 height 41
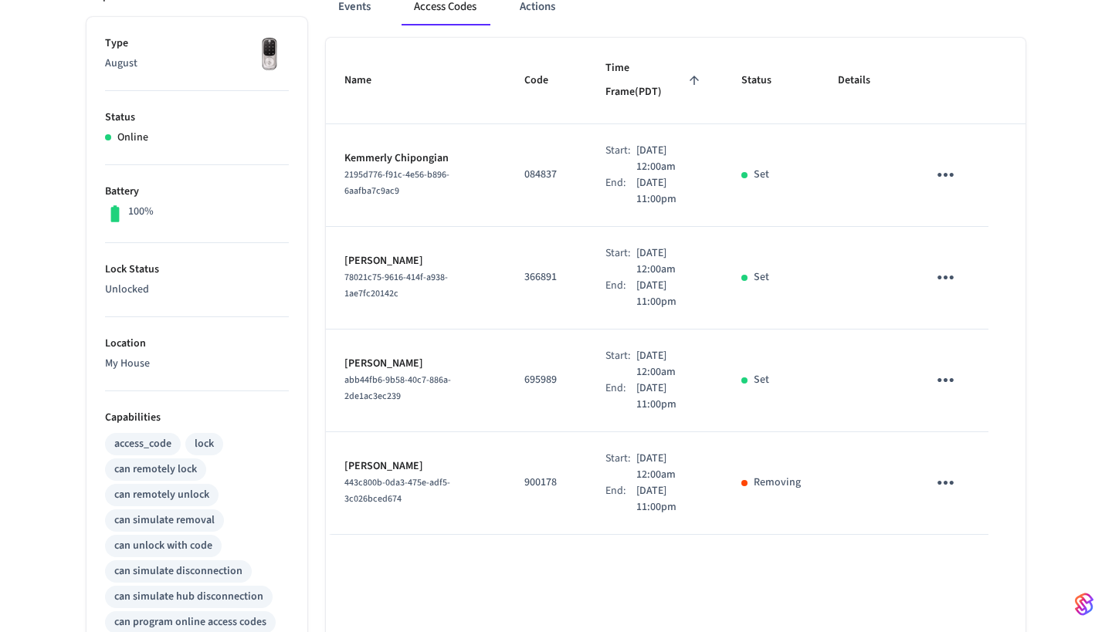
scroll to position [235, 0]
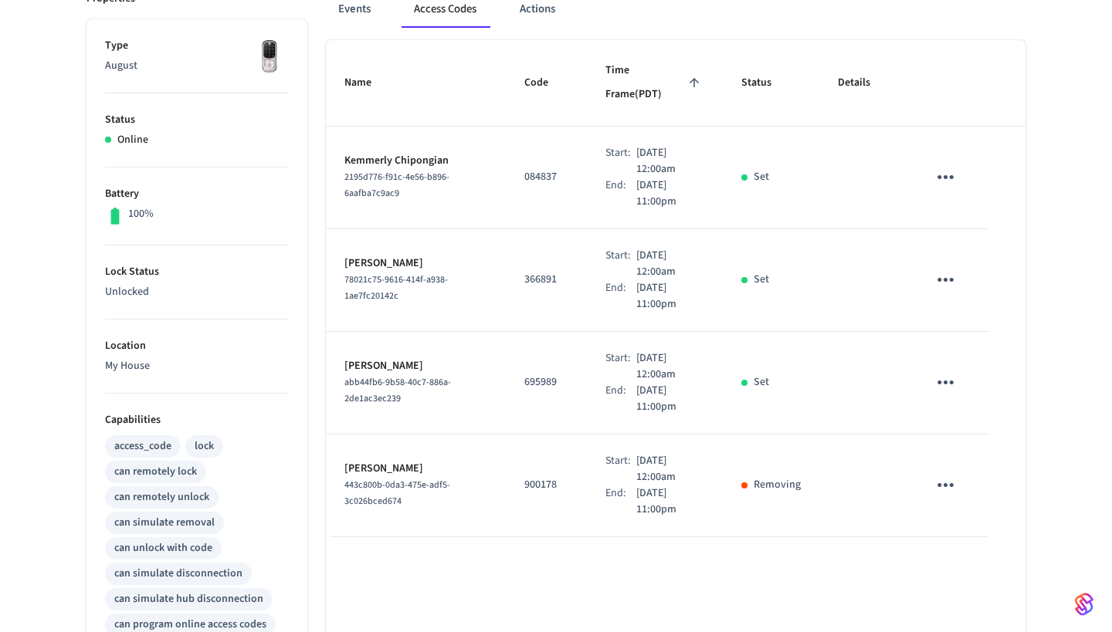
click at [944, 165] on icon "sticky table" at bounding box center [945, 177] width 24 height 24
click at [994, 236] on li "Delete" at bounding box center [982, 239] width 73 height 41
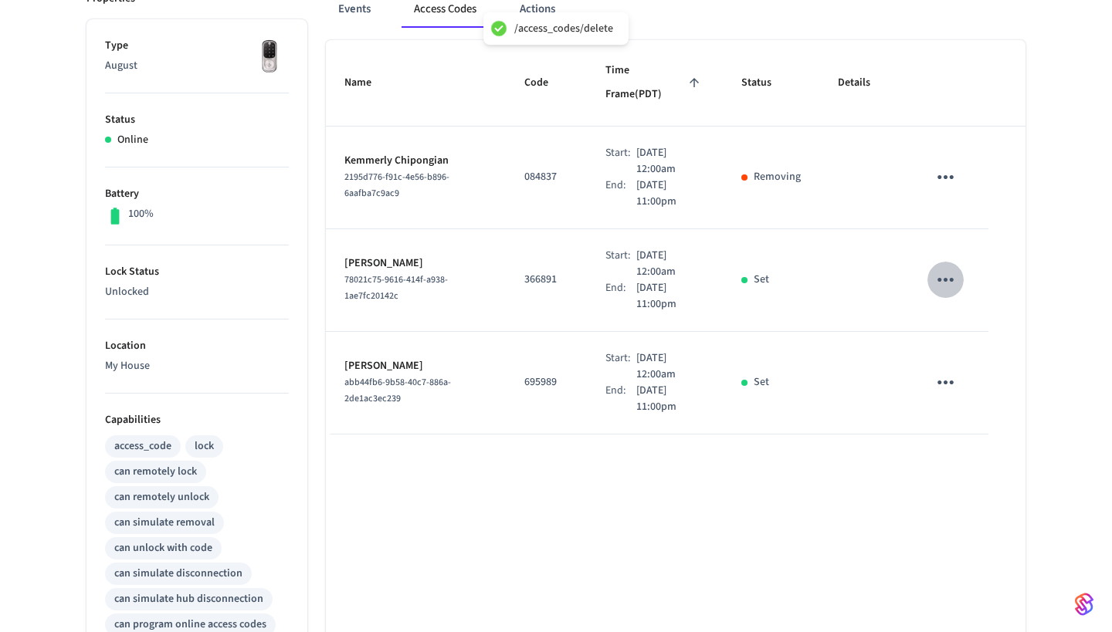
click at [949, 268] on button "sticky table" at bounding box center [945, 280] width 36 height 36
click at [975, 357] on li "Delete" at bounding box center [976, 348] width 73 height 41
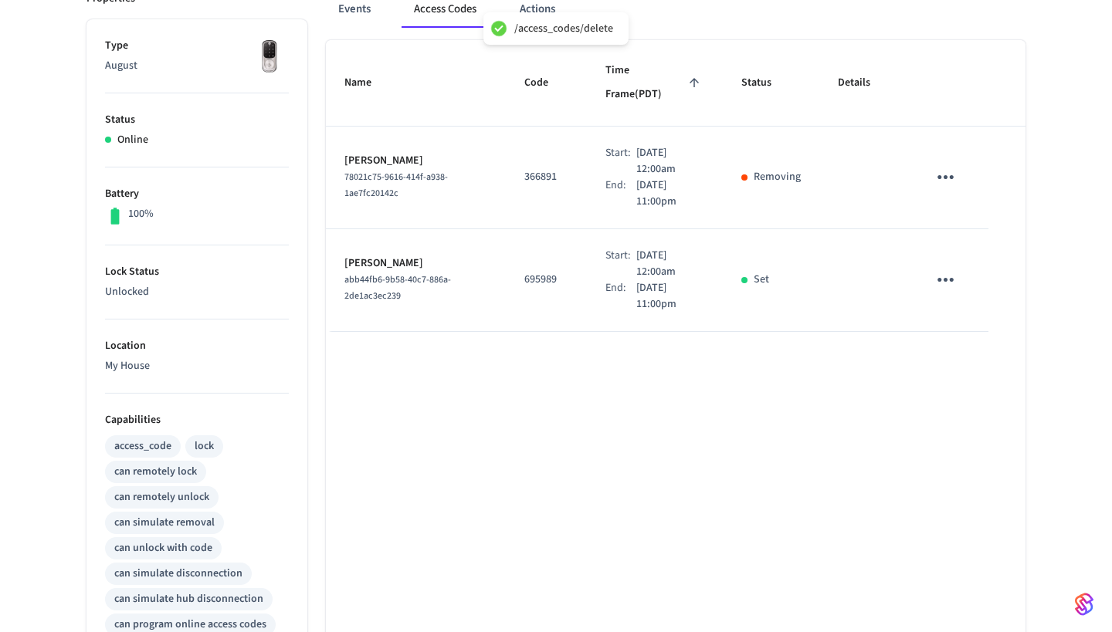
click at [937, 268] on icon "sticky table" at bounding box center [945, 280] width 24 height 24
click at [969, 339] on icon at bounding box center [964, 343] width 12 height 12
click at [1034, 153] on div "GARAGE ​ ​ Add Access Code Properties Type August Status Online Battery 100% Lo…" at bounding box center [556, 434] width 964 height 1072
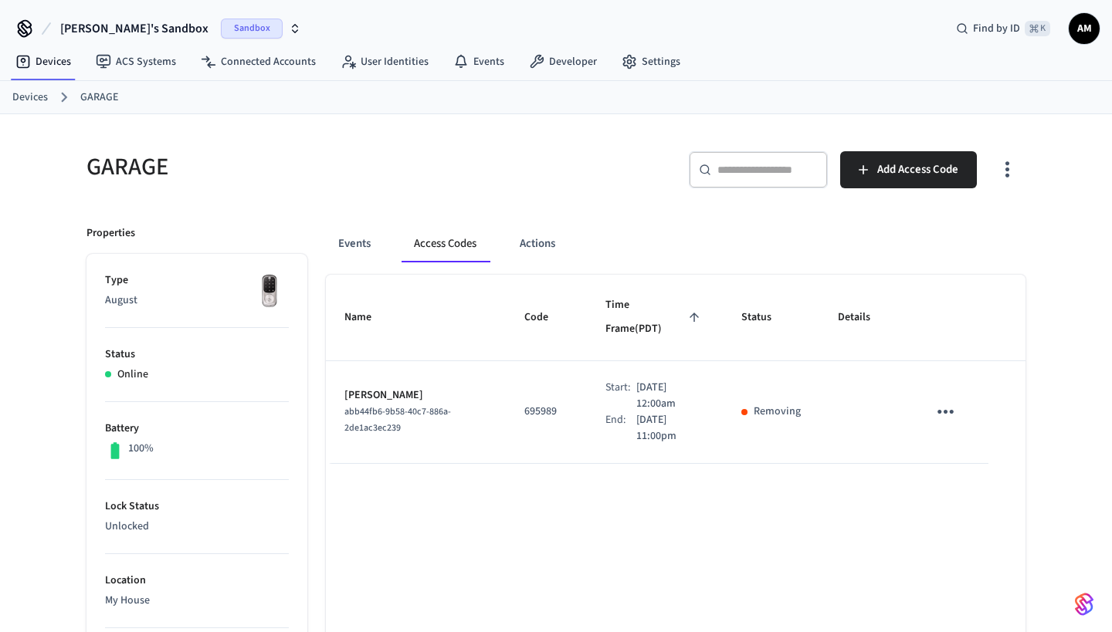
scroll to position [0, 0]
click at [364, 243] on button "Events" at bounding box center [354, 243] width 57 height 37
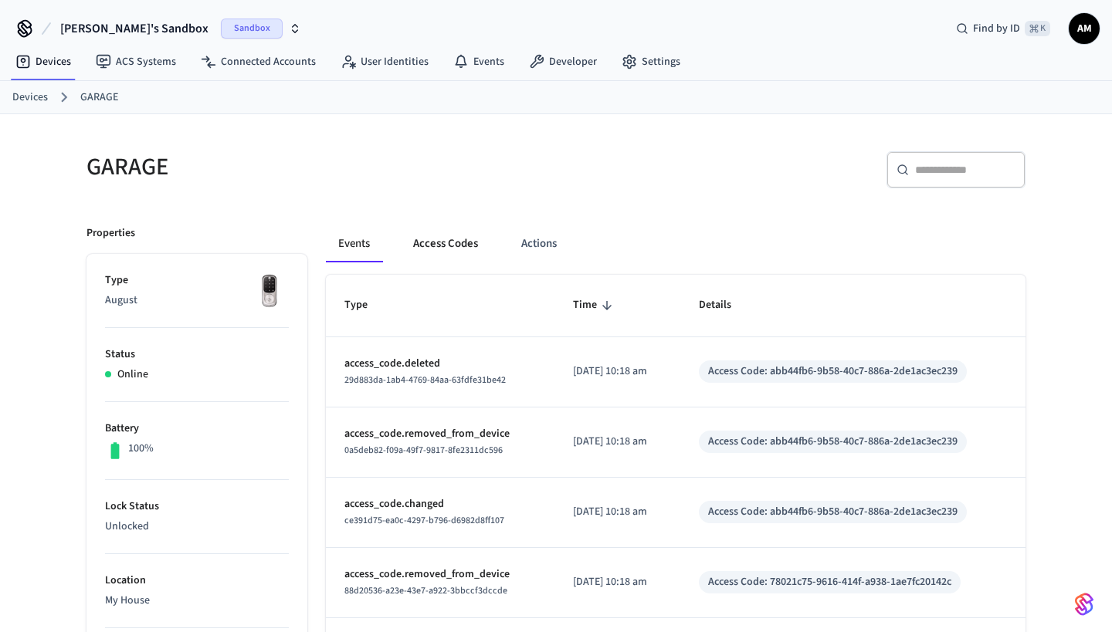
click at [435, 244] on button "Access Codes" at bounding box center [446, 243] width 90 height 37
